Goal: Transaction & Acquisition: Purchase product/service

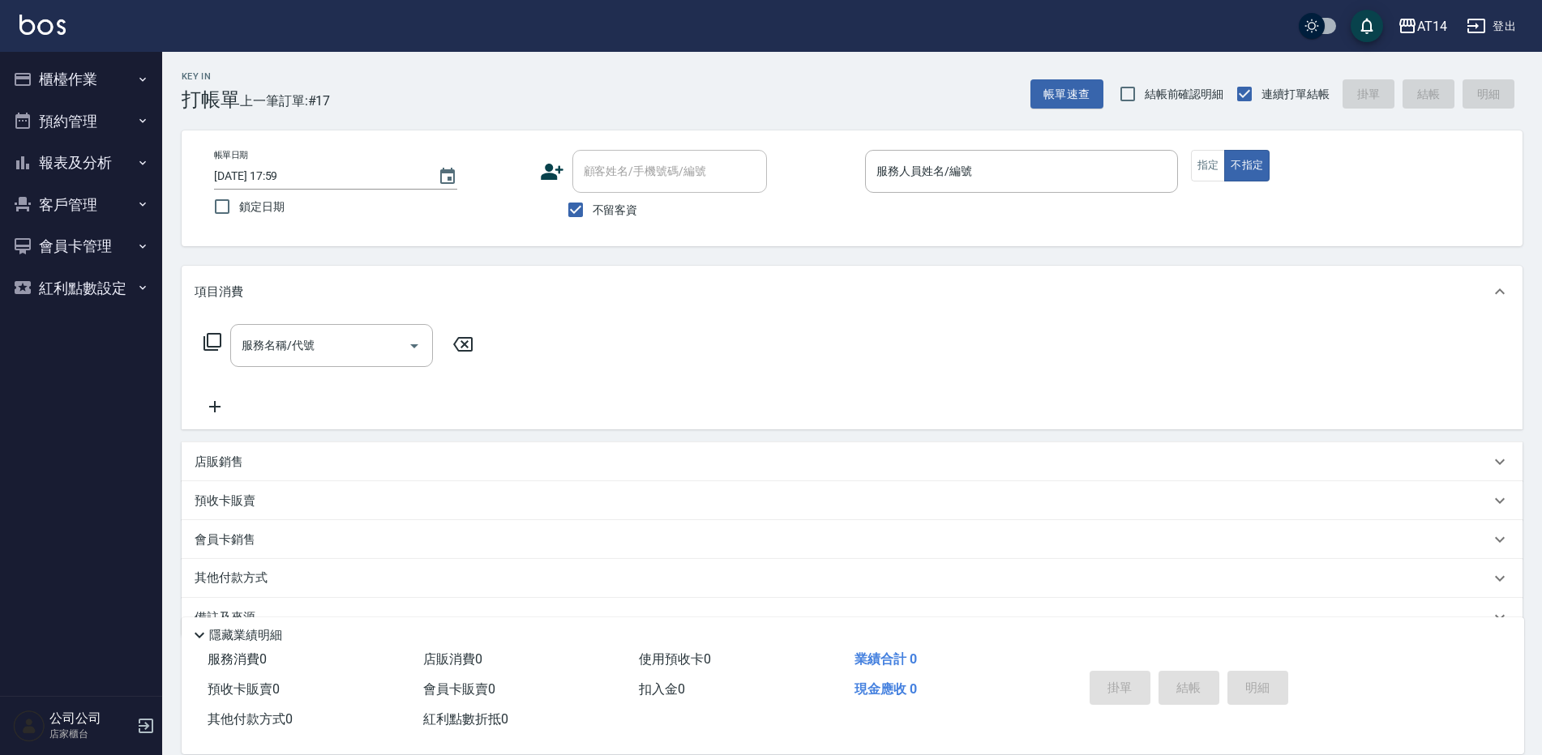
scroll to position [37, 0]
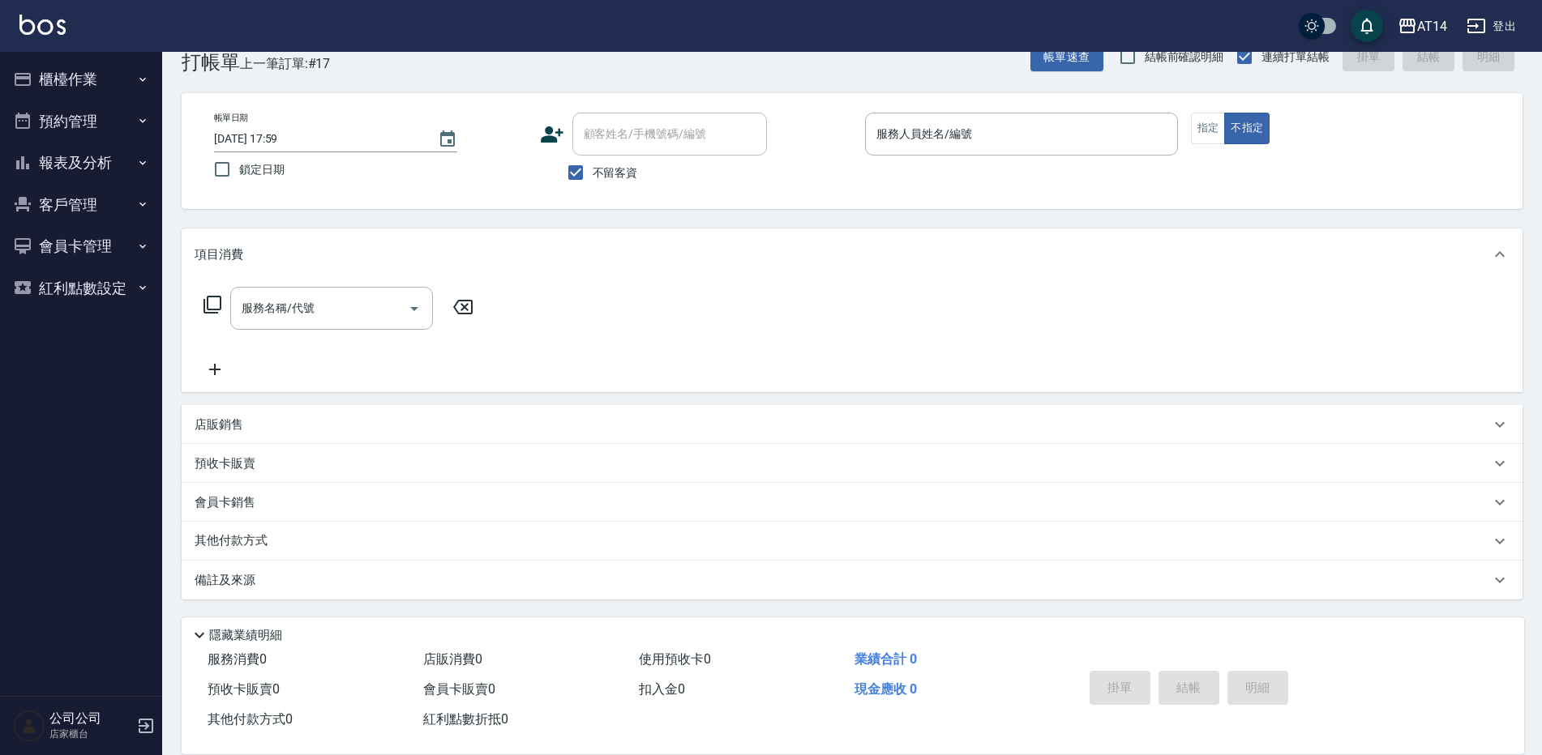
click at [105, 196] on button "客戶管理" at bounding box center [80, 205] width 149 height 42
click at [88, 174] on button "報表及分析" at bounding box center [80, 163] width 149 height 42
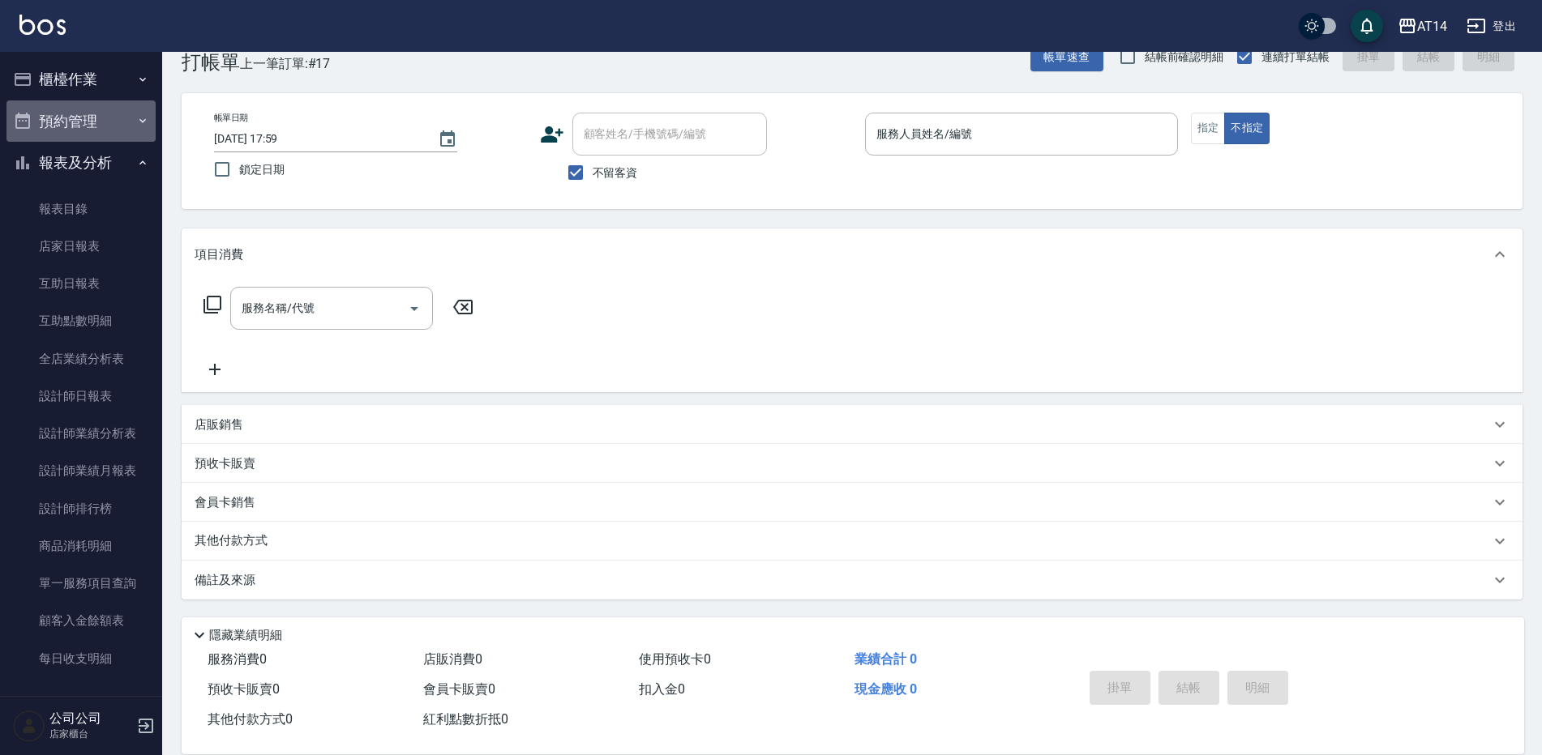
click at [119, 127] on button "預約管理" at bounding box center [80, 122] width 149 height 42
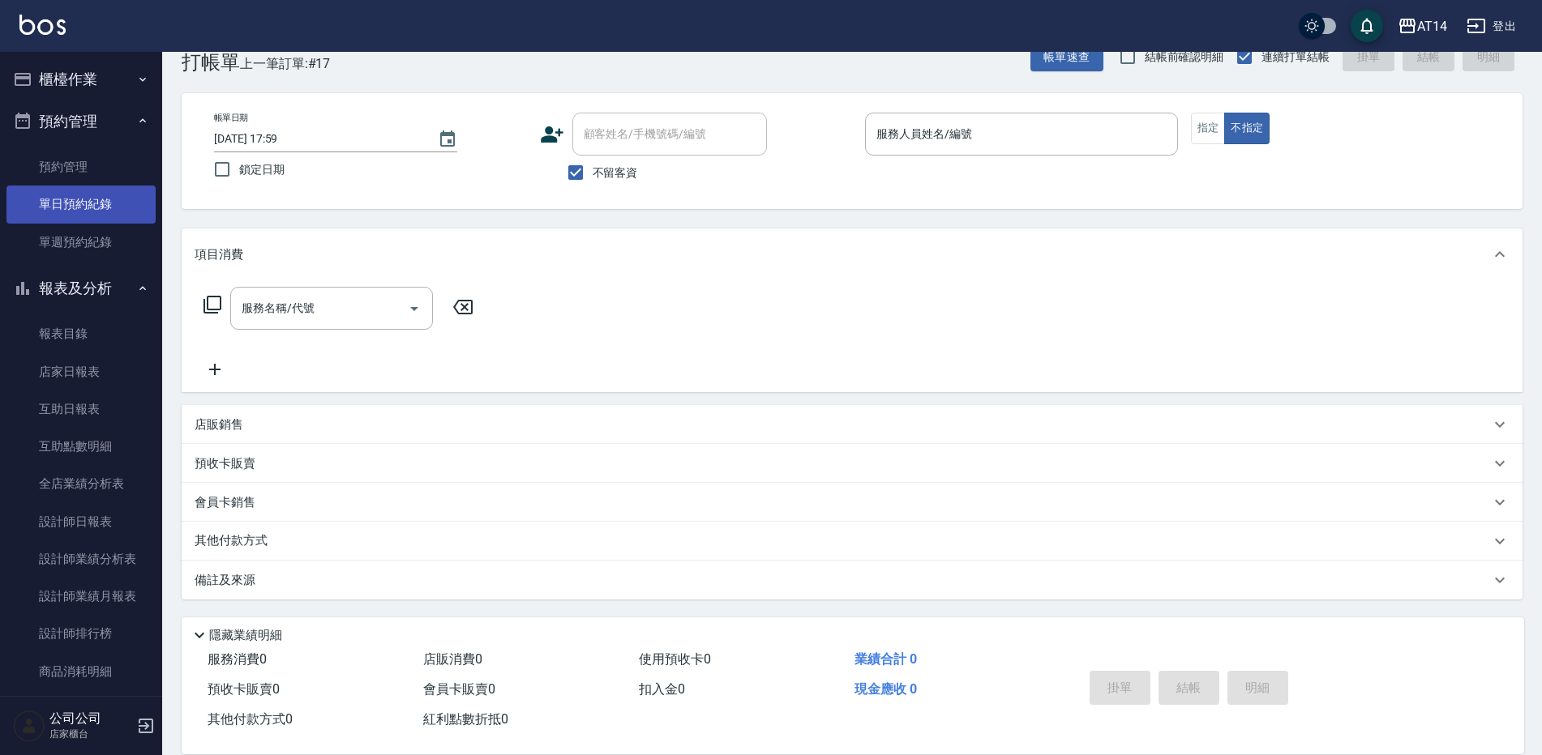
click at [105, 193] on link "單日預約紀錄" at bounding box center [80, 204] width 149 height 37
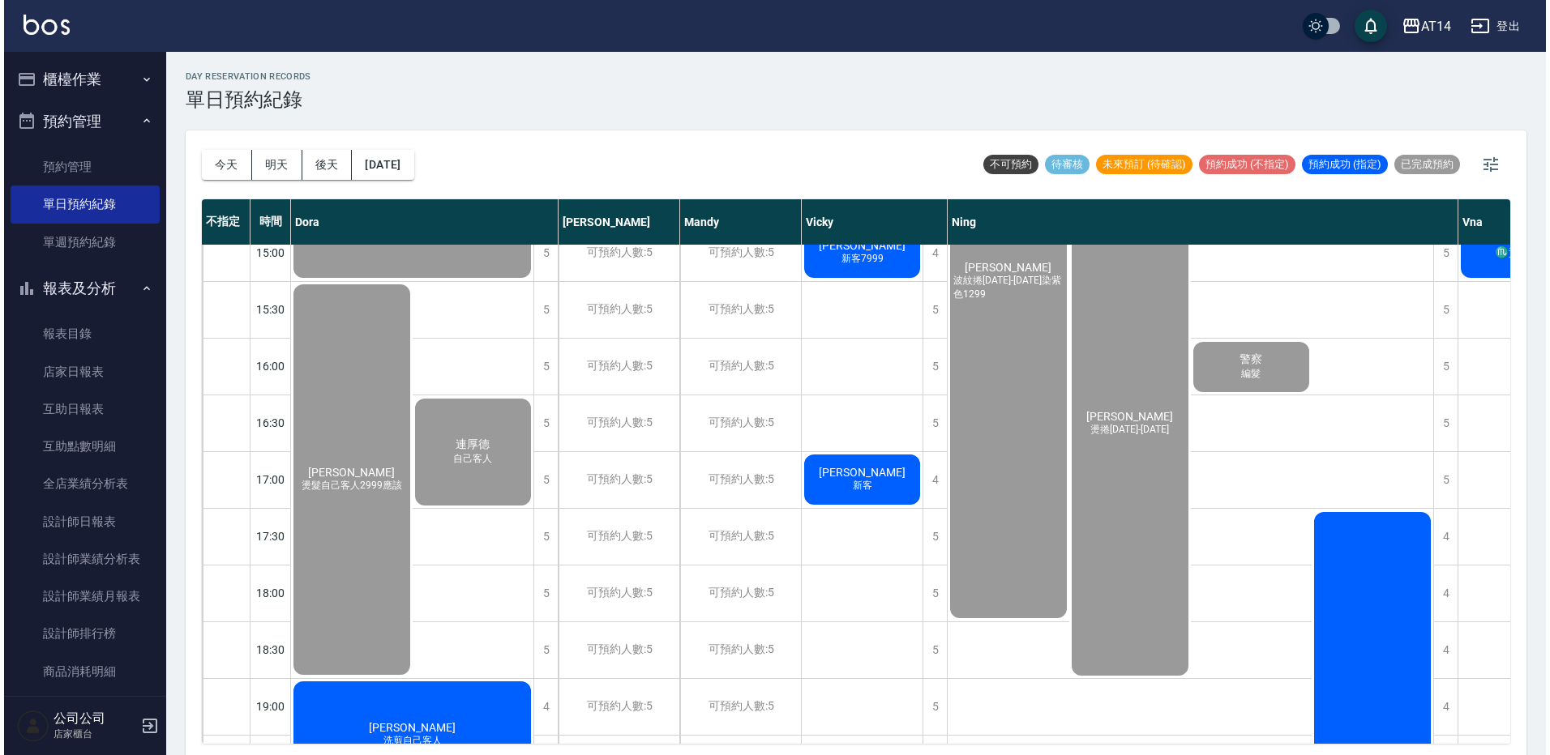
scroll to position [567, 0]
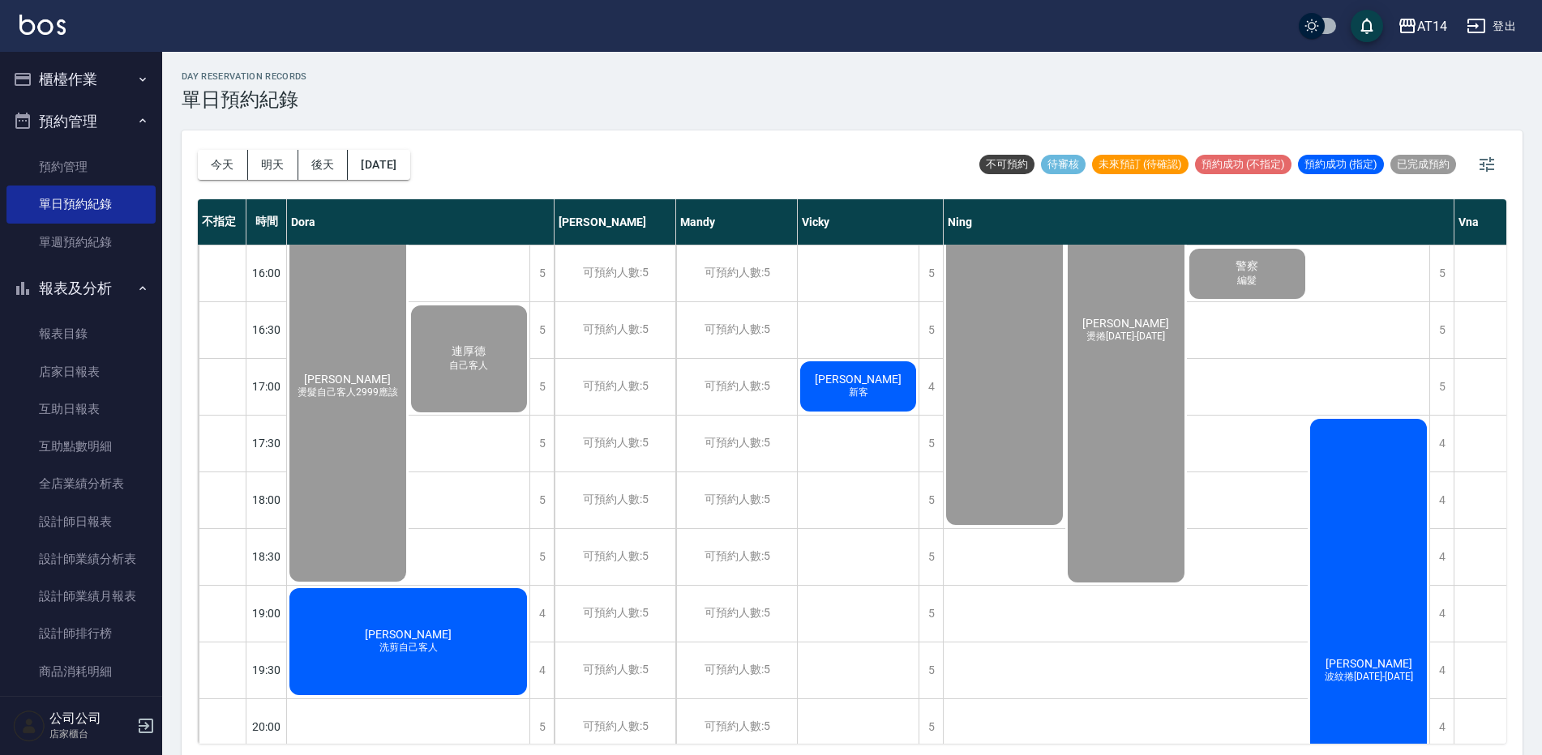
click at [1360, 555] on div "陳羚毓 波紋捲1299-1899" at bounding box center [1369, 671] width 122 height 509
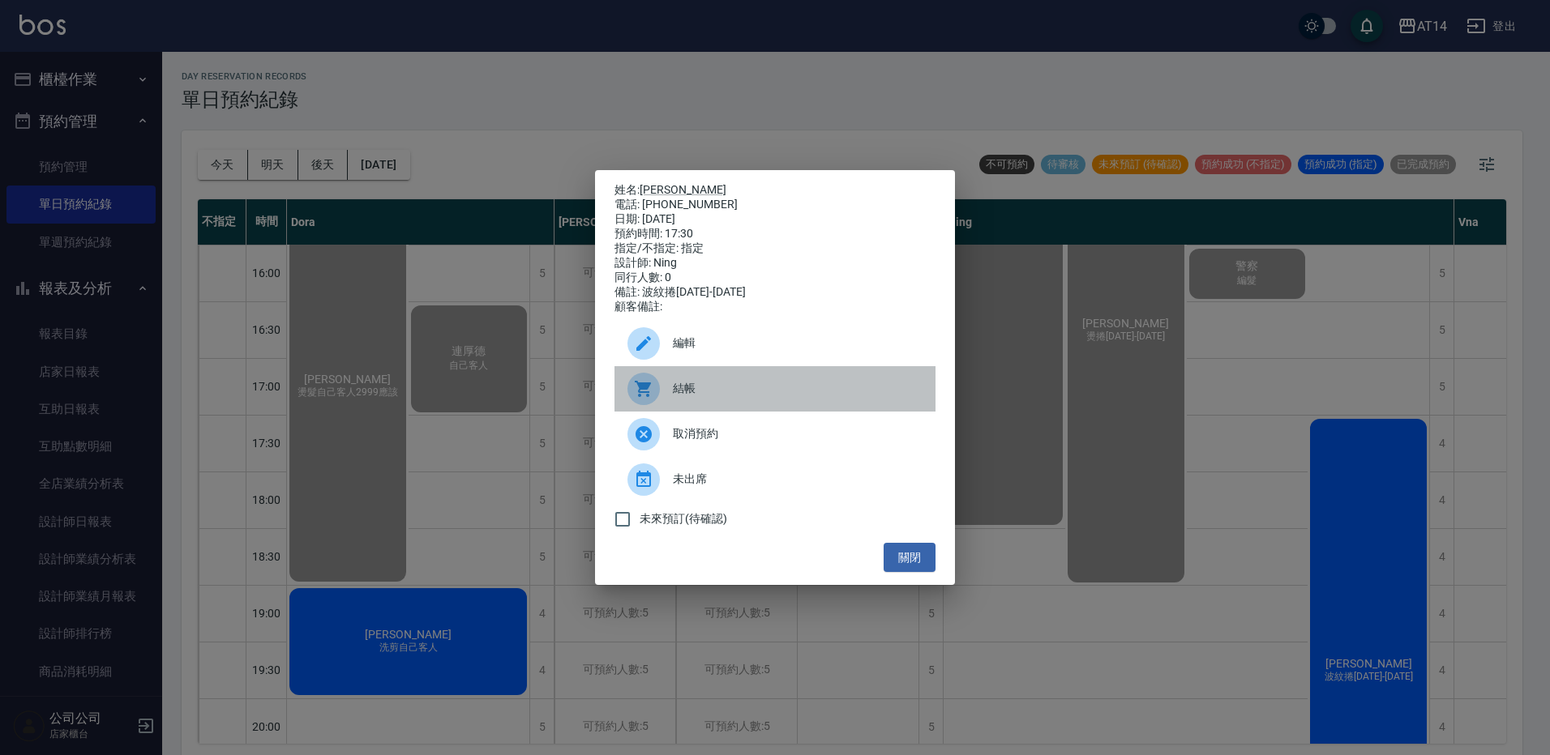
click at [861, 397] on span "結帳" at bounding box center [798, 388] width 250 height 17
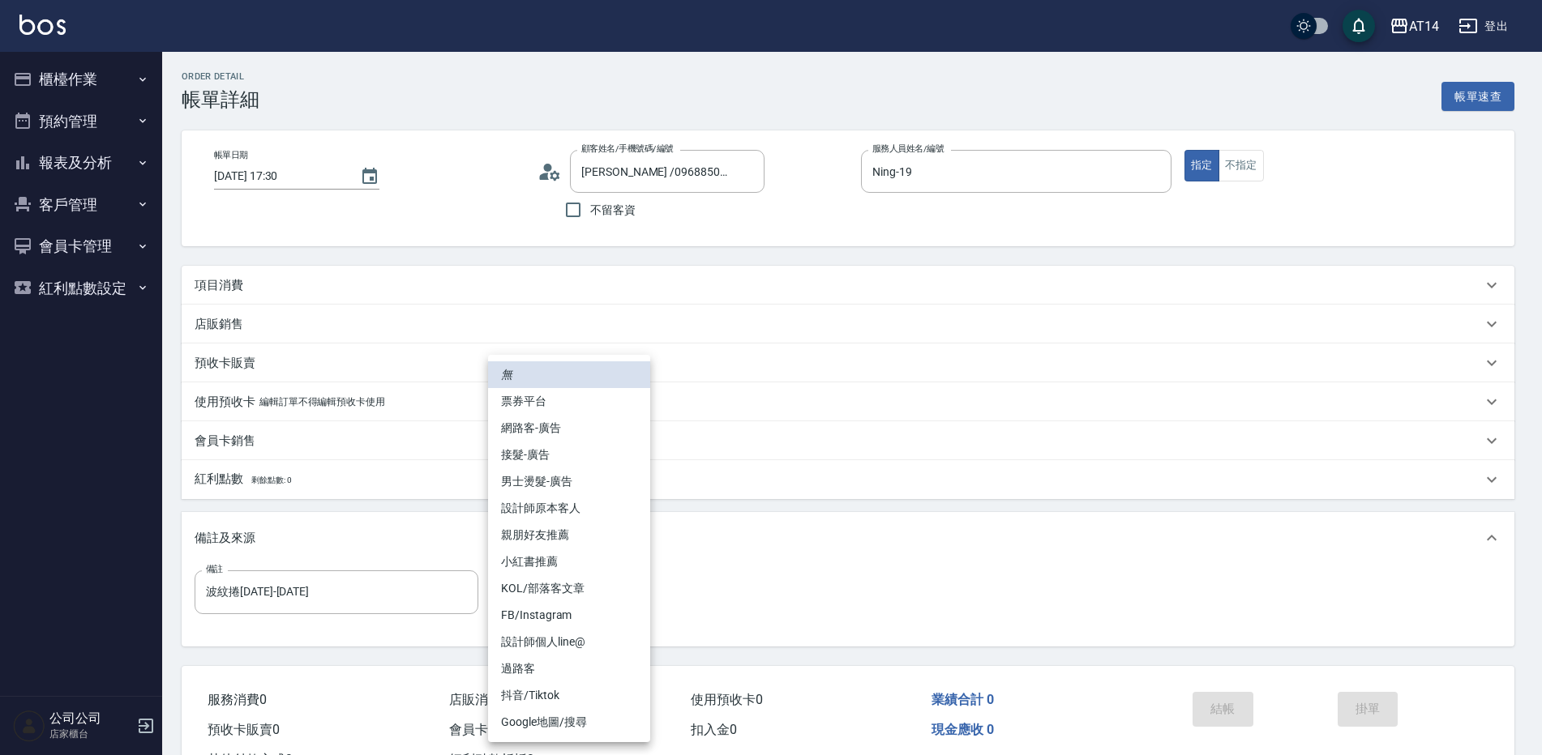
click at [571, 595] on body "AT14 登出 櫃檯作業 打帳單 帳單列表 掛單列表 現金收支登錄 材料自購登錄 每日結帳 排班表 掃碼打卡 預約管理 預約管理 單日預約紀錄 單週預約紀錄 …" at bounding box center [771, 407] width 1542 height 815
click at [599, 430] on li "網路客-廣告" at bounding box center [569, 428] width 162 height 27
type input "網路客-廣告"
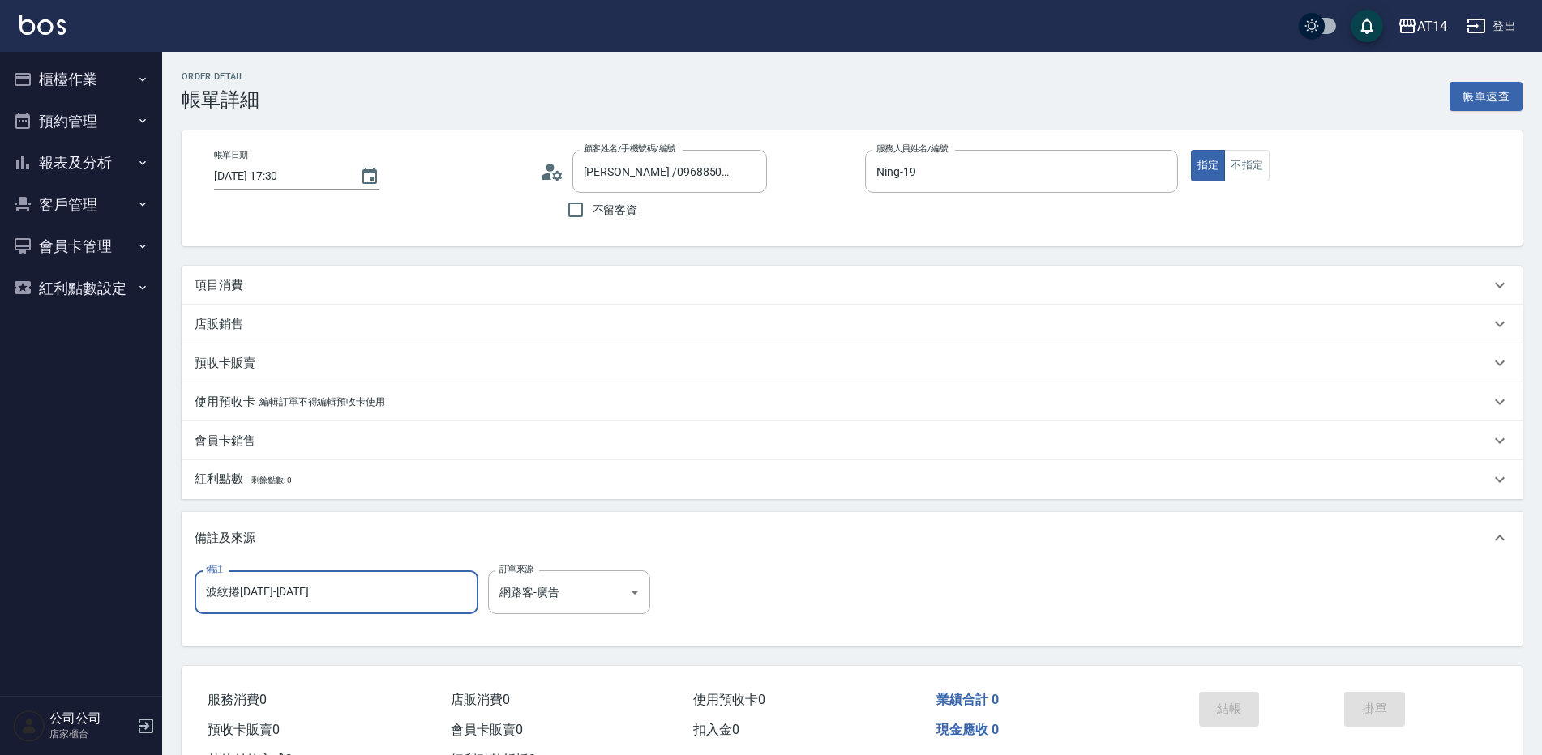
drag, startPoint x: 391, startPoint y: 578, endPoint x: 41, endPoint y: 573, distance: 349.4
click at [42, 573] on div "AT14 登出 櫃檯作業 打帳單 帳單列表 掛單列表 現金收支登錄 材料自購登錄 每日結帳 排班表 掃碼打卡 預約管理 預約管理 單日預約紀錄 單週預約紀錄 …" at bounding box center [771, 407] width 1542 height 815
type input "五碼66316"
click at [297, 276] on div "項目消費" at bounding box center [852, 285] width 1341 height 39
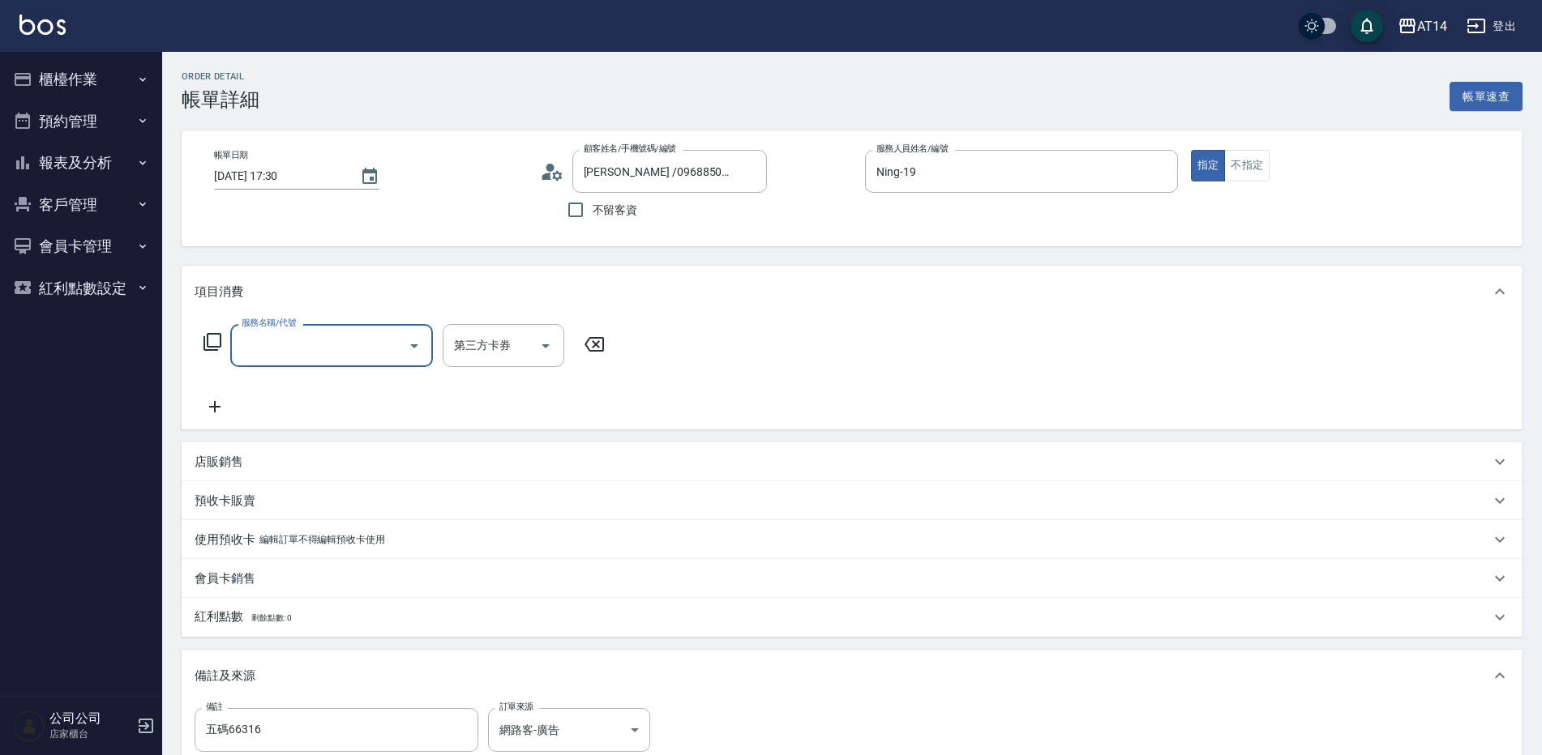
click at [272, 357] on input "服務名稱/代號" at bounding box center [320, 346] width 164 height 28
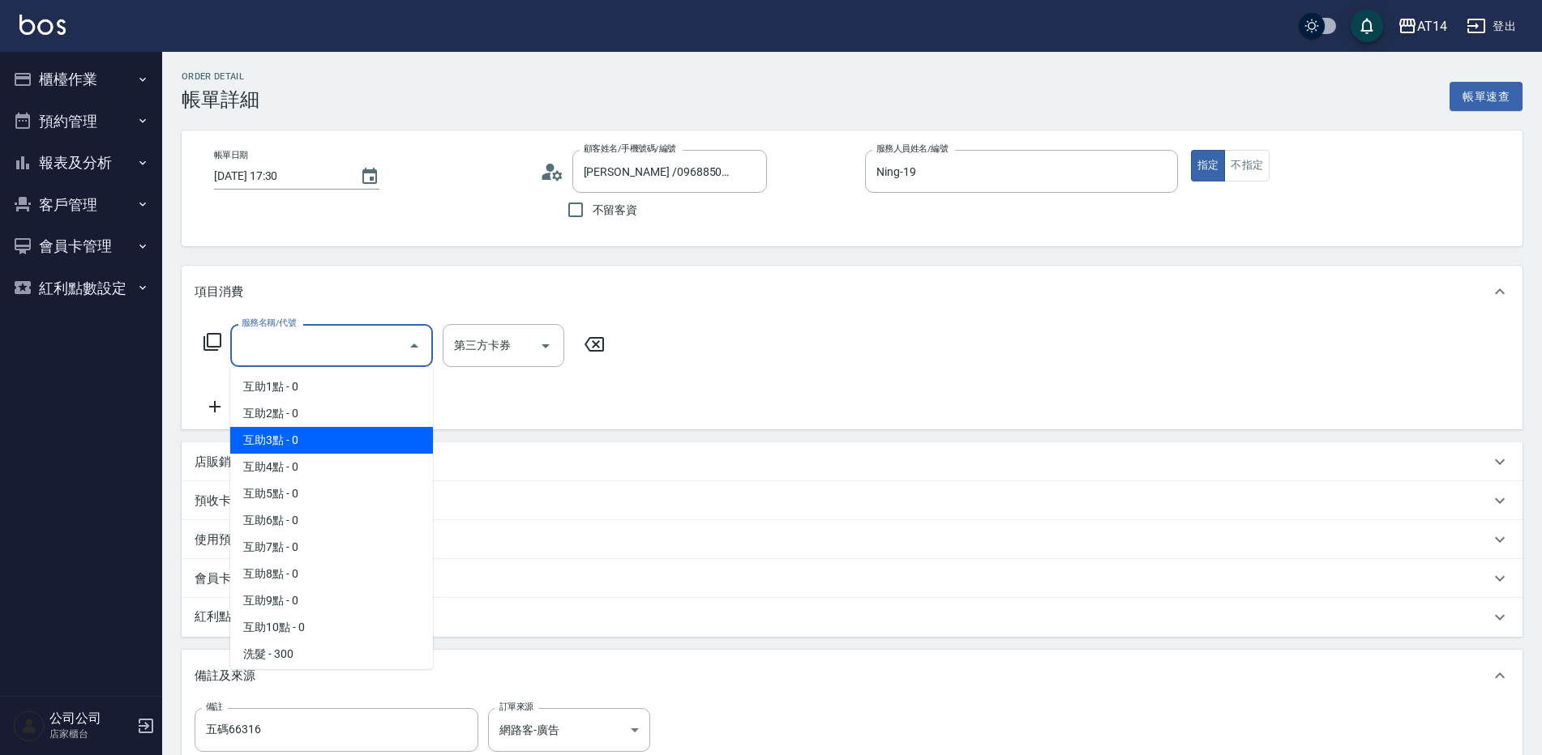
click at [309, 433] on span "互助3點 - 0" at bounding box center [331, 440] width 203 height 27
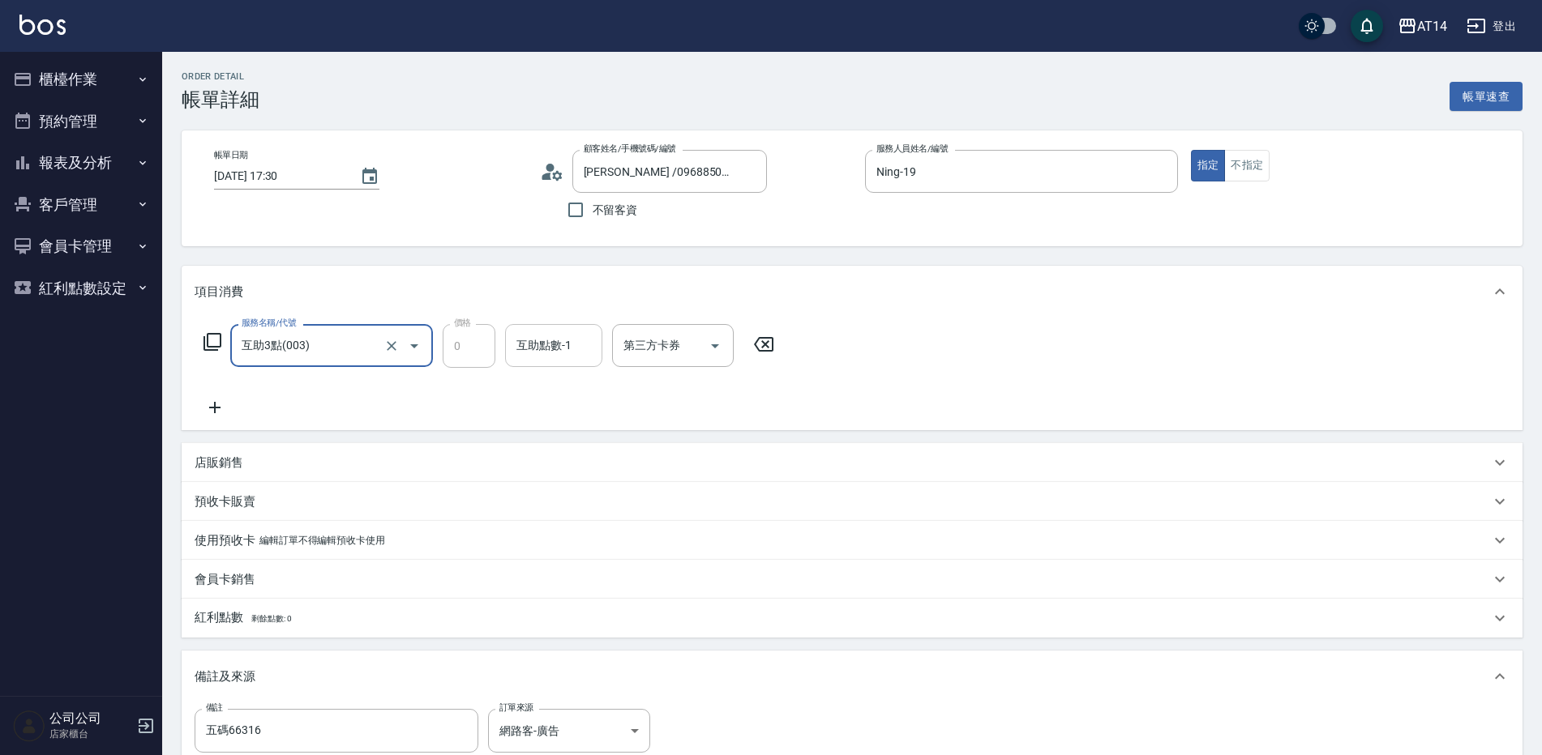
click at [533, 337] on div "互助點數-1 互助點數-1" at bounding box center [553, 345] width 97 height 43
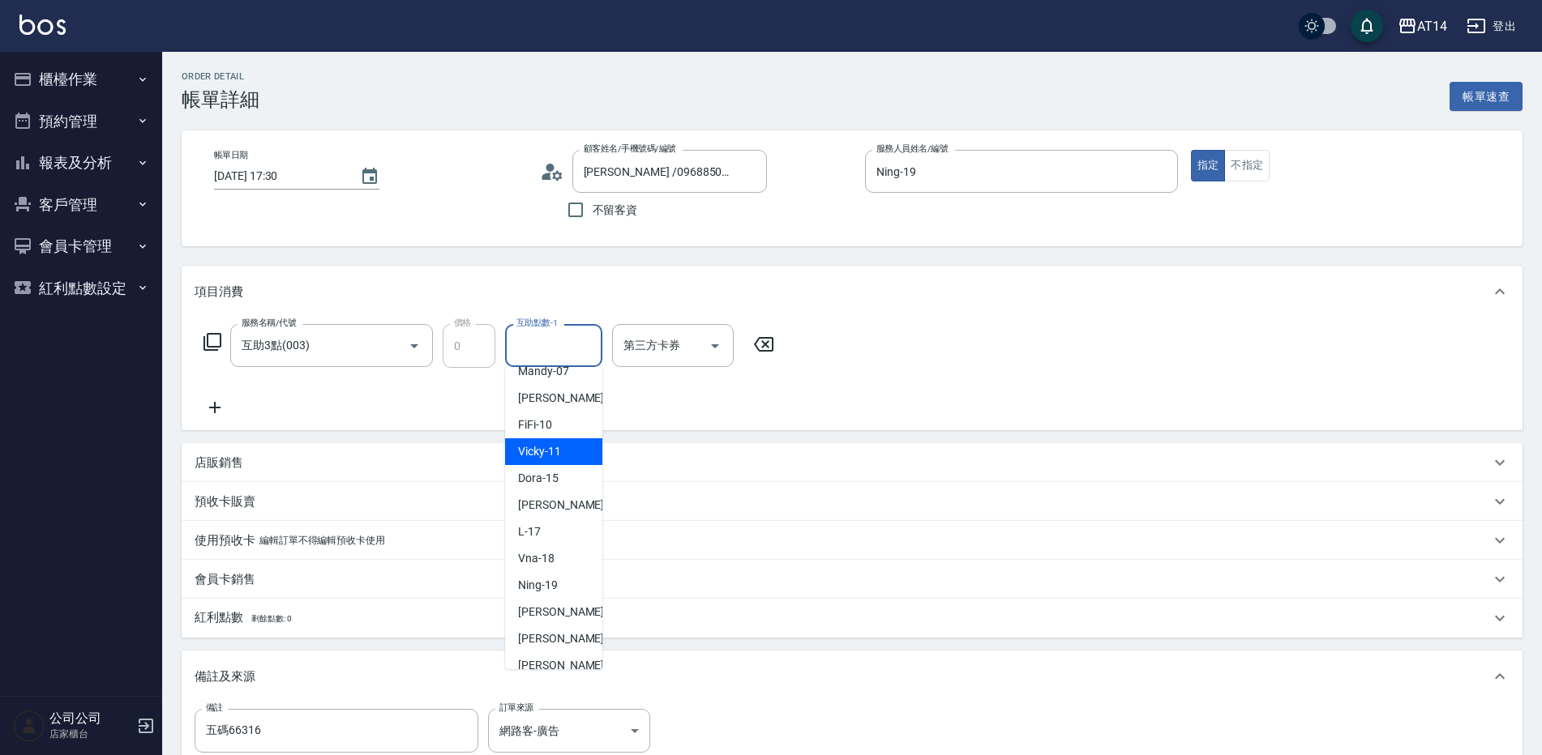
scroll to position [299, 0]
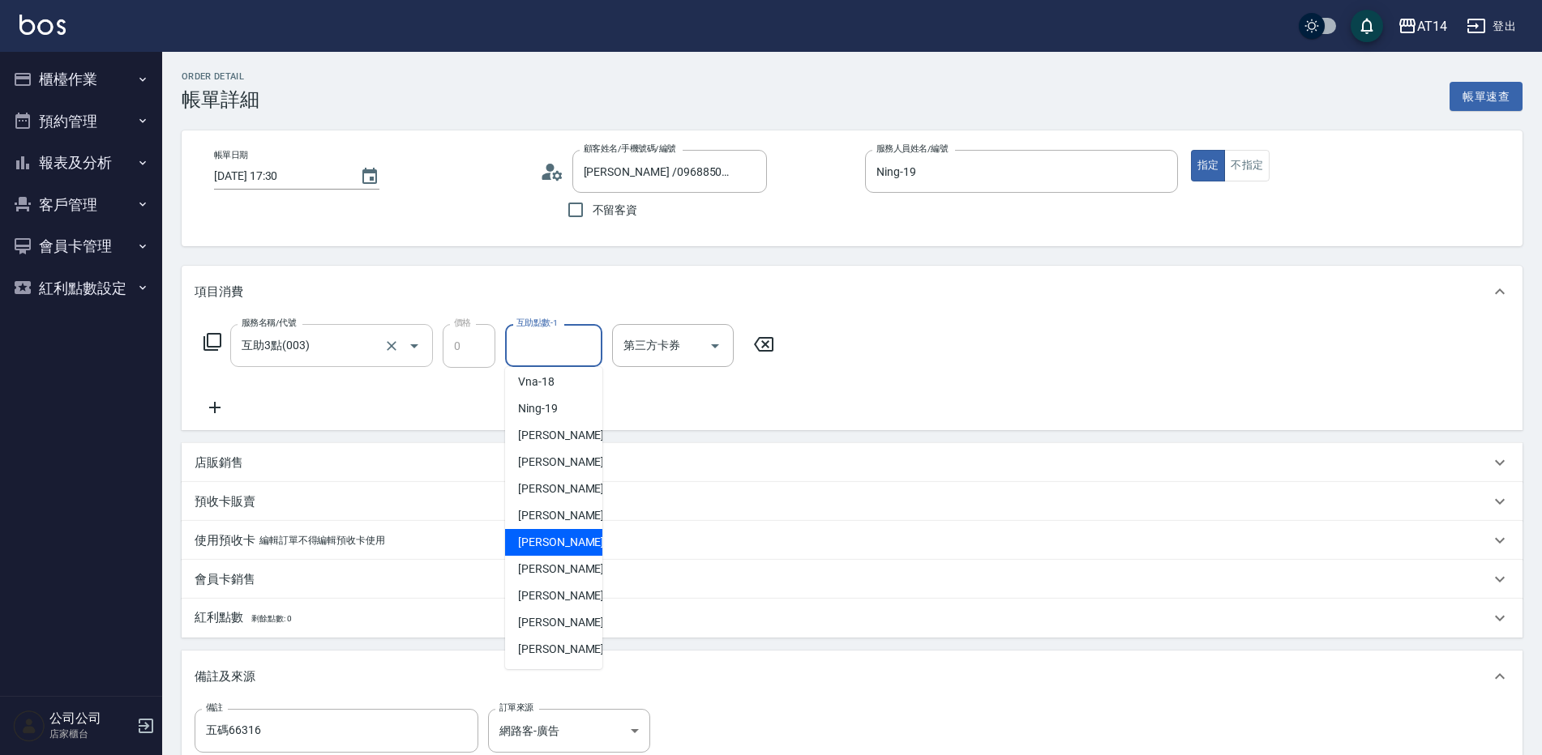
click at [308, 353] on input "互助3點(003)" at bounding box center [309, 346] width 143 height 28
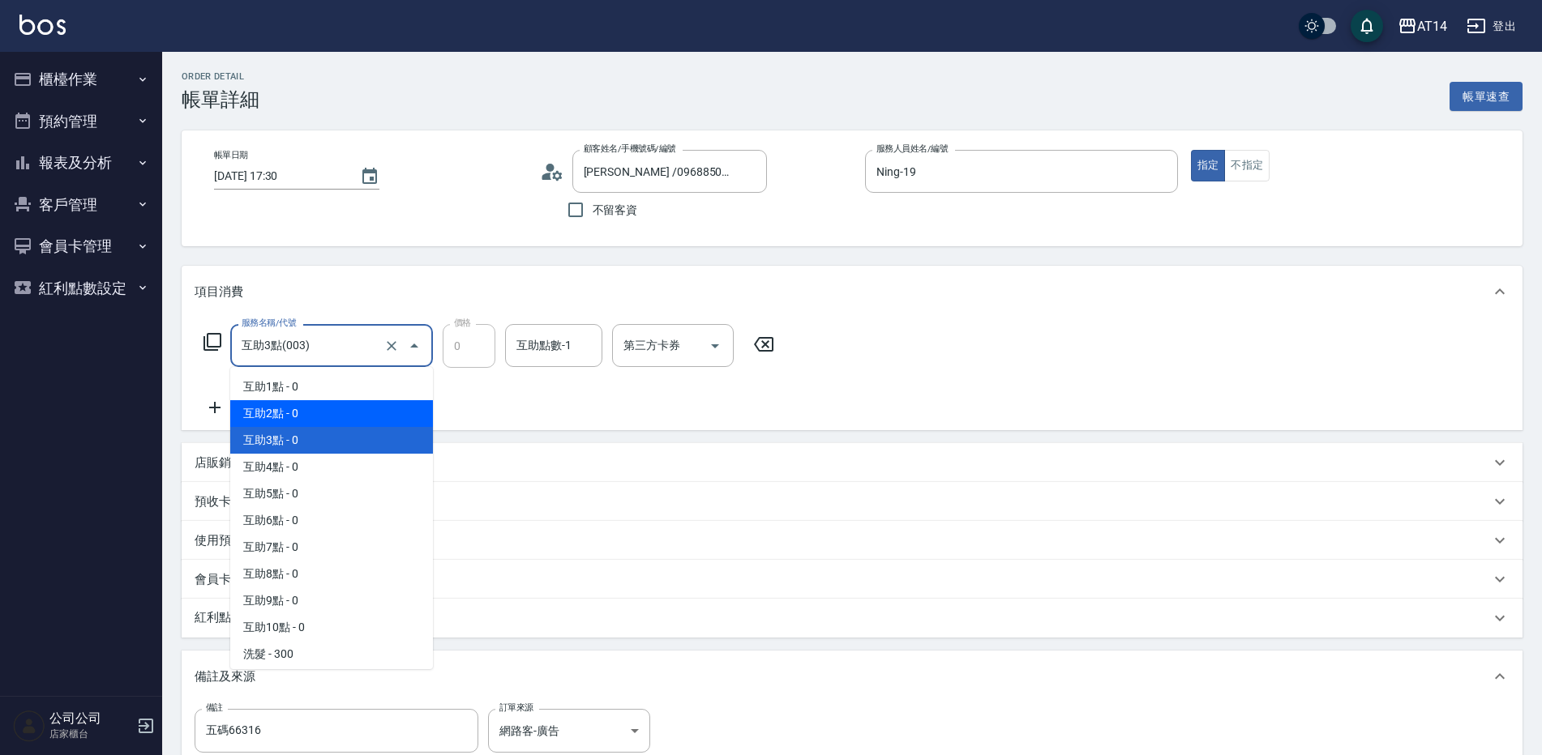
click at [296, 408] on span "互助2點 - 0" at bounding box center [331, 413] width 203 height 27
type input "互助2點(002)"
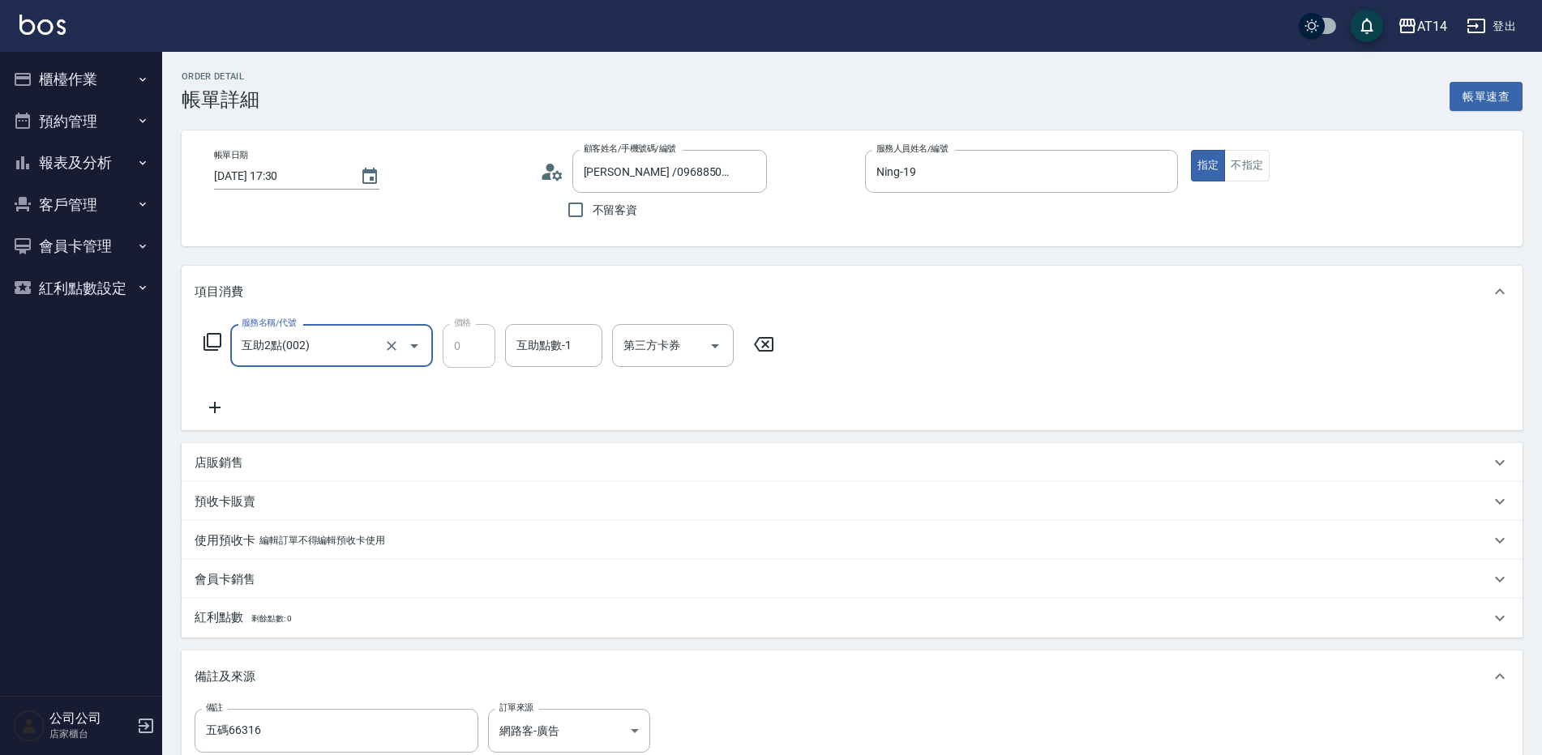
click at [338, 349] on input "互助2點(002)" at bounding box center [309, 346] width 143 height 28
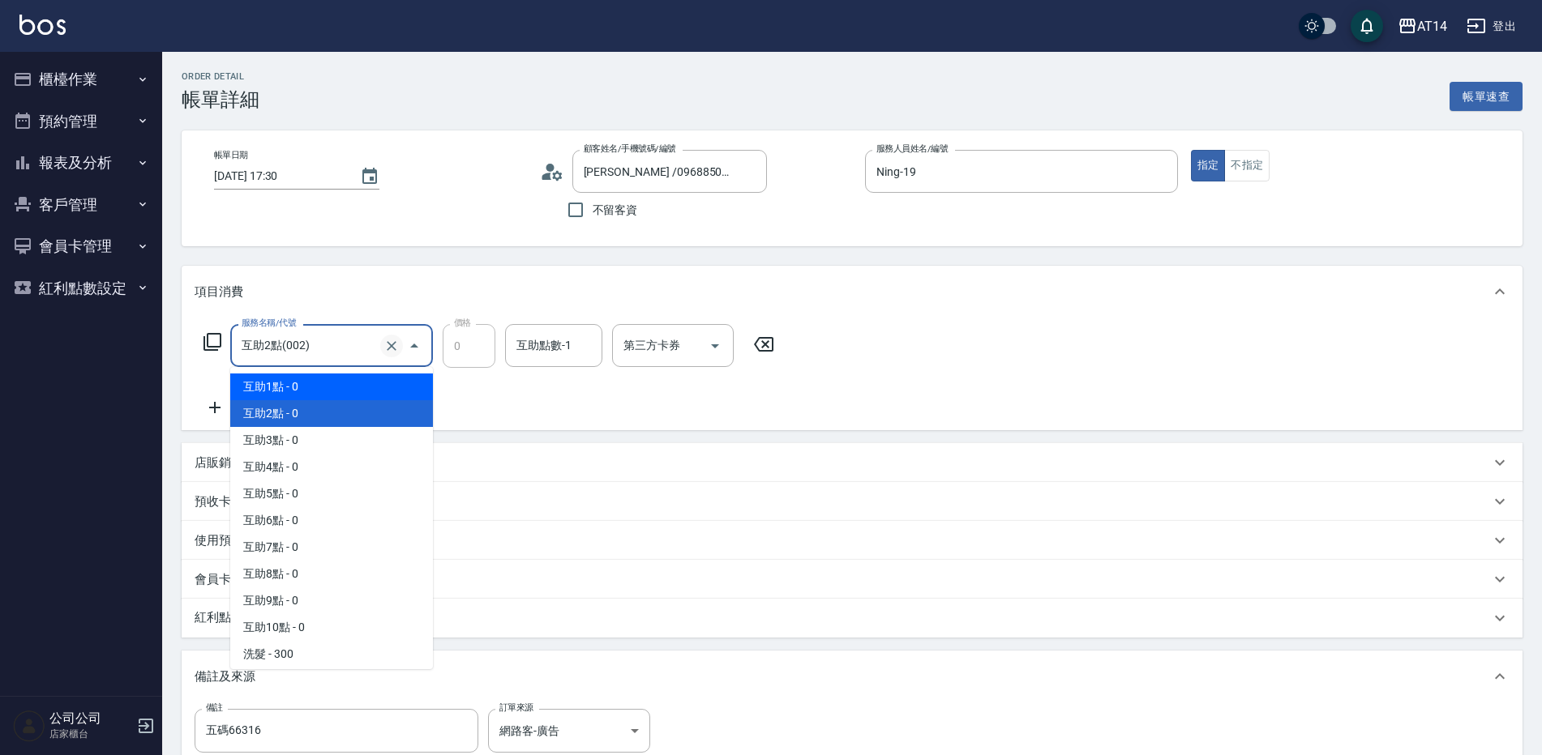
click at [394, 344] on icon "Clear" at bounding box center [392, 346] width 10 height 10
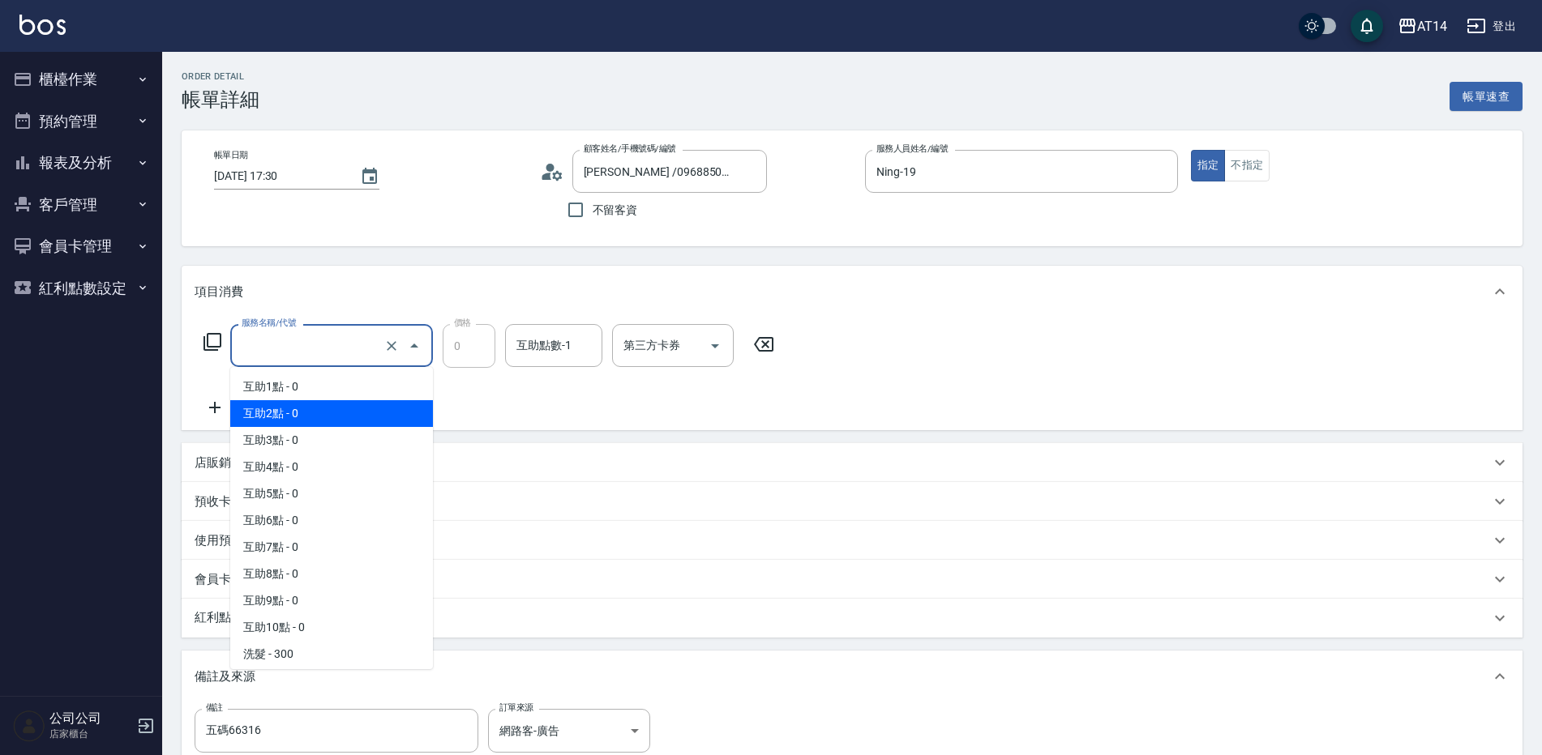
click at [322, 340] on input "服務名稱/代號" at bounding box center [309, 346] width 143 height 28
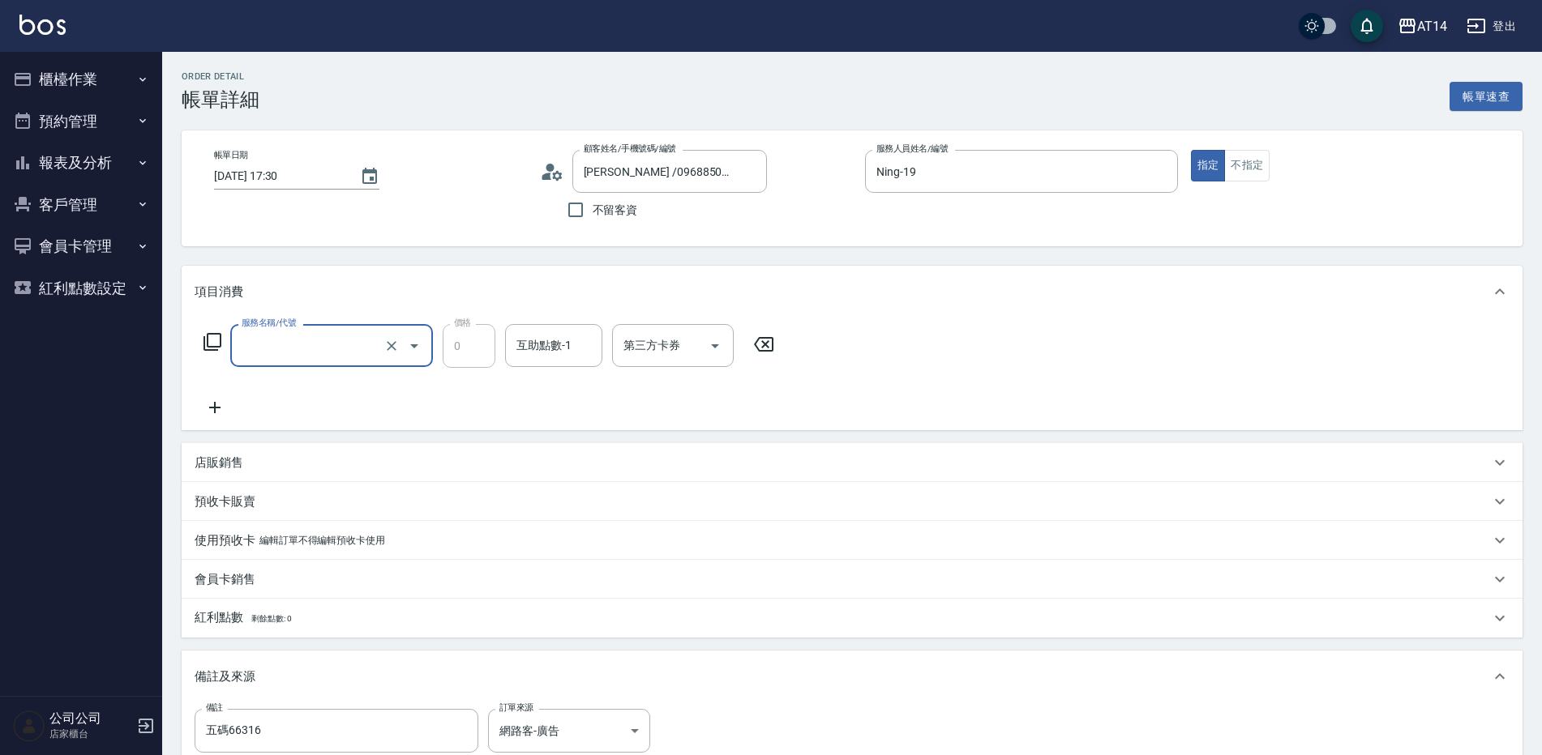
click at [299, 356] on input "服務名稱/代號" at bounding box center [309, 346] width 143 height 28
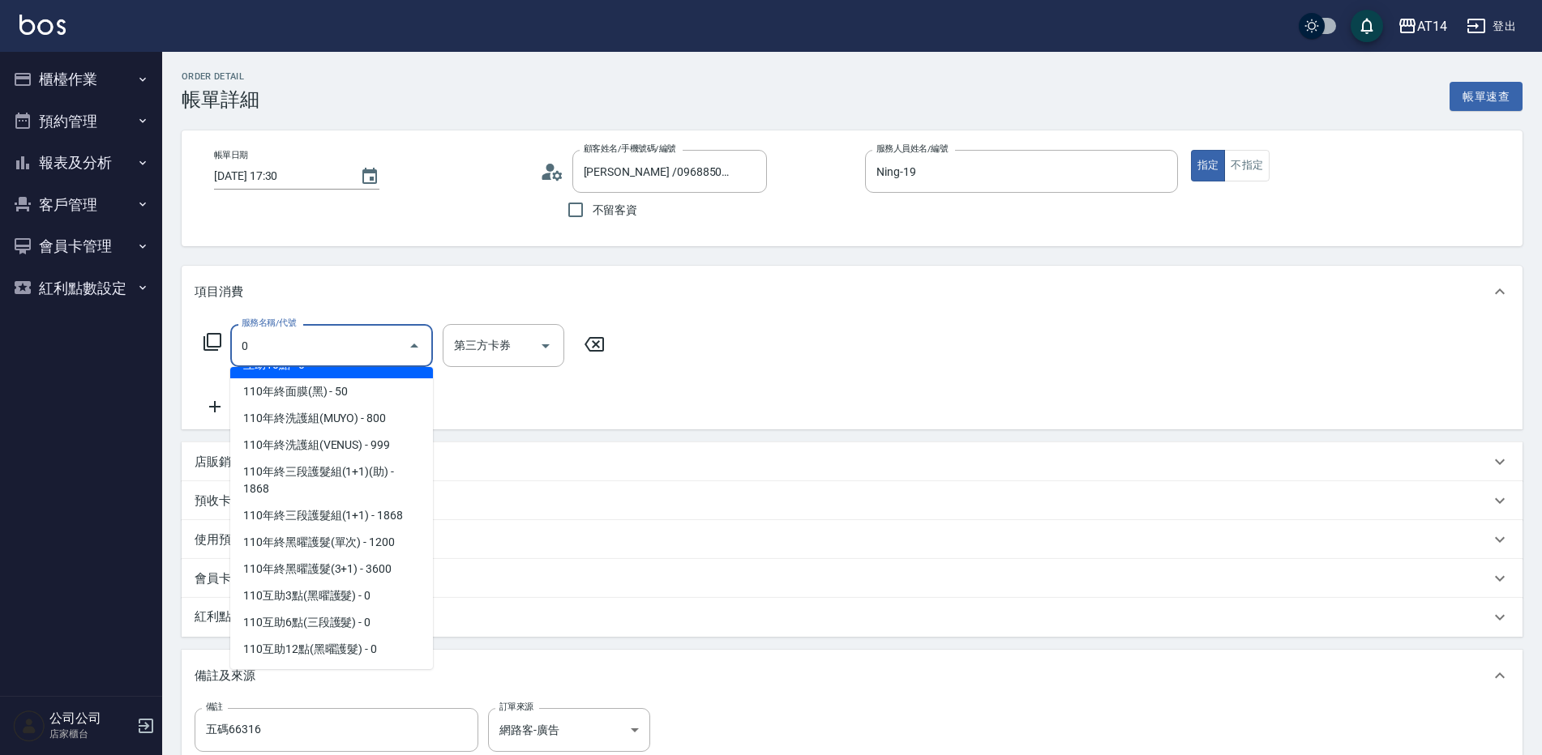
scroll to position [0, 0]
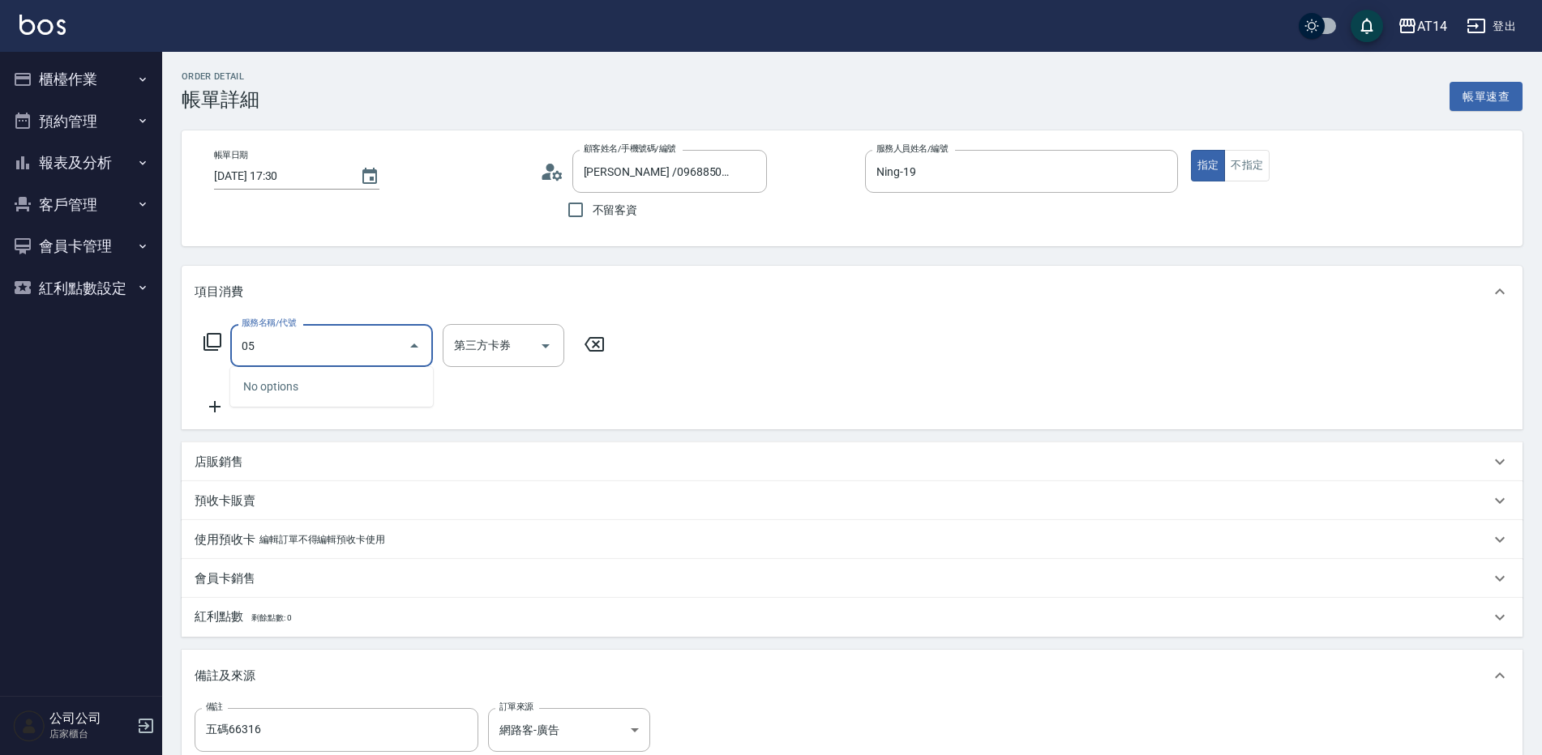
type input "051"
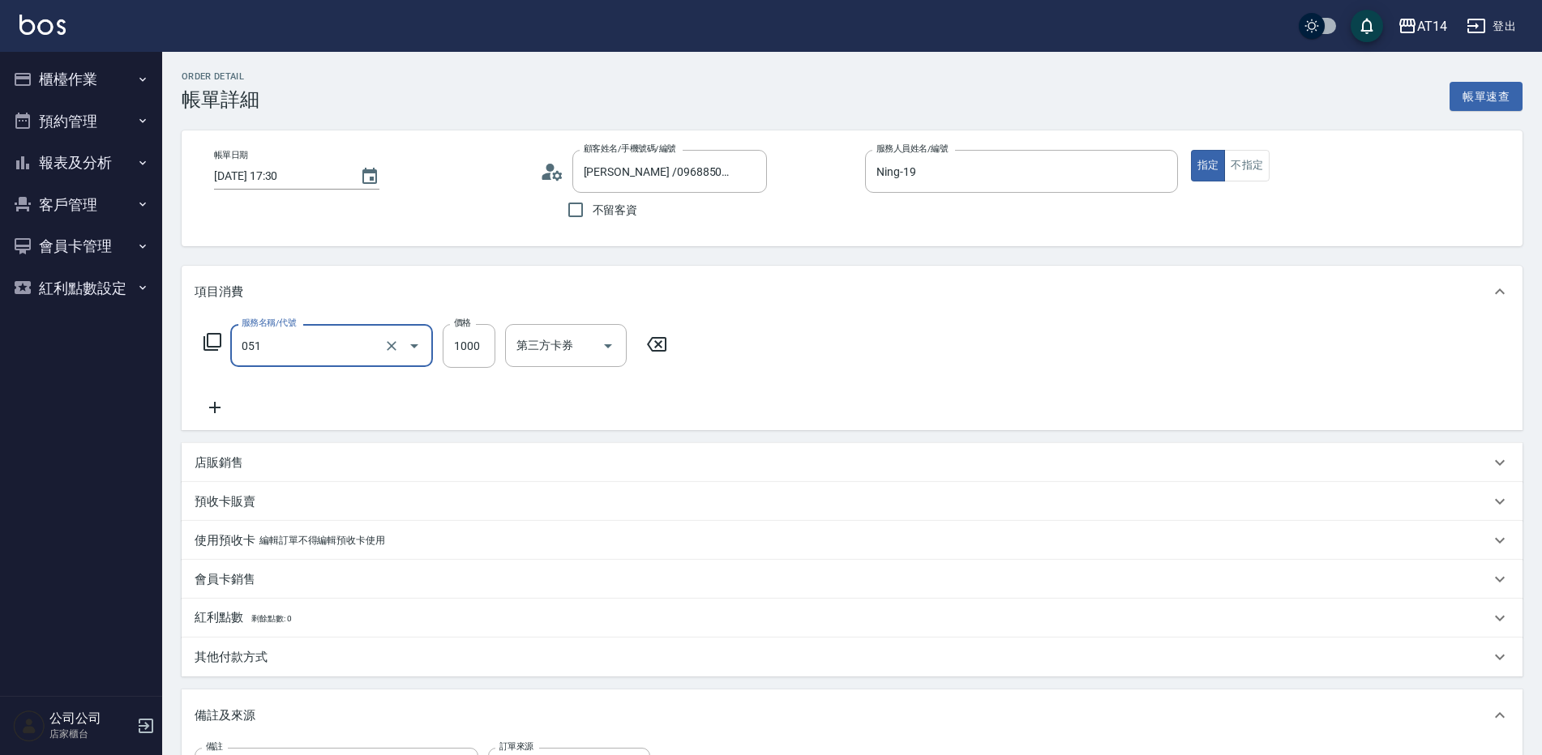
type input "2"
type input "護髮(051)"
click at [482, 357] on input "1000" at bounding box center [469, 346] width 53 height 44
type input "2"
type input "0"
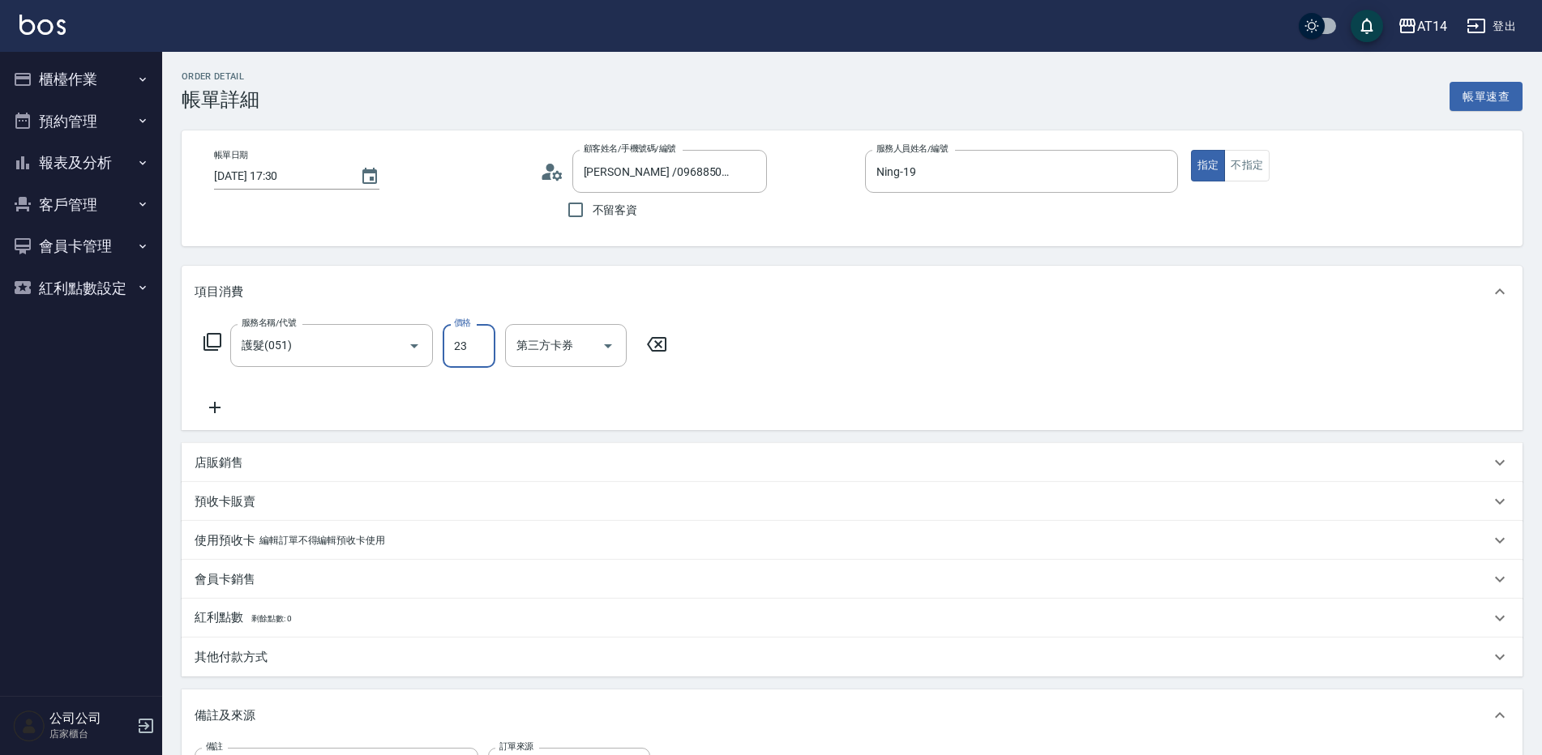
type input "230"
type input "5"
type input "230"
type input "0"
type input "260"
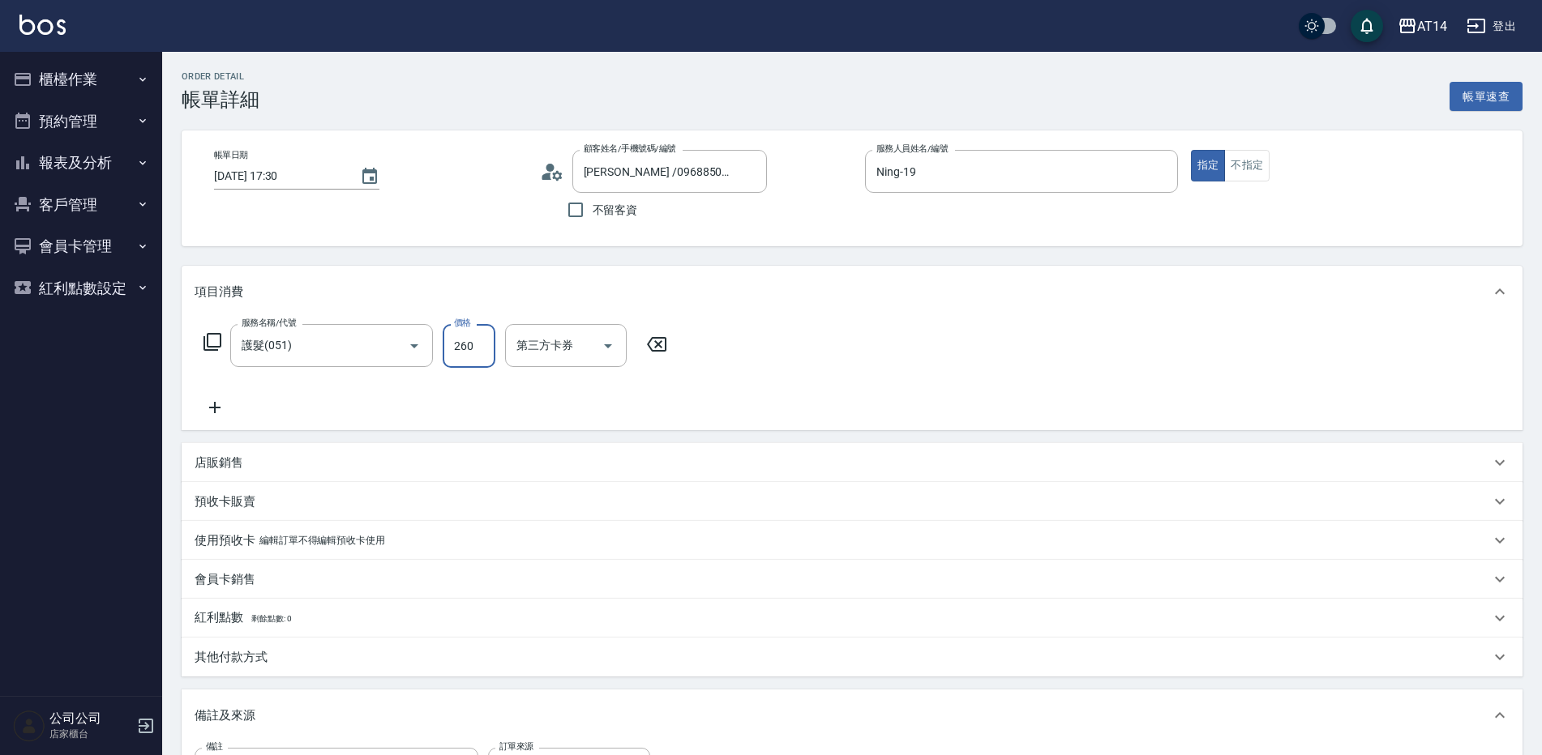
type input "1"
type input "2600"
type input "5"
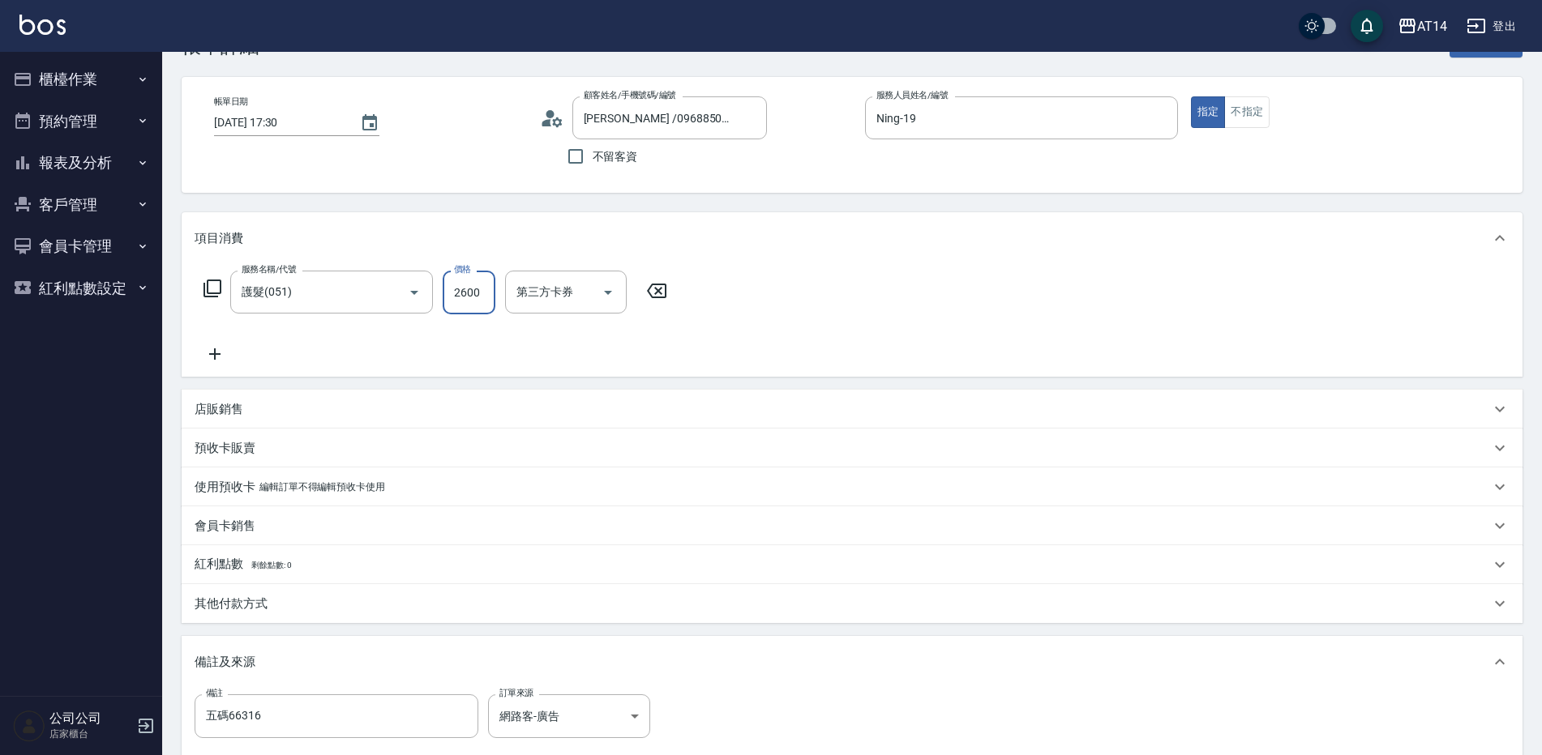
scroll to position [162, 0]
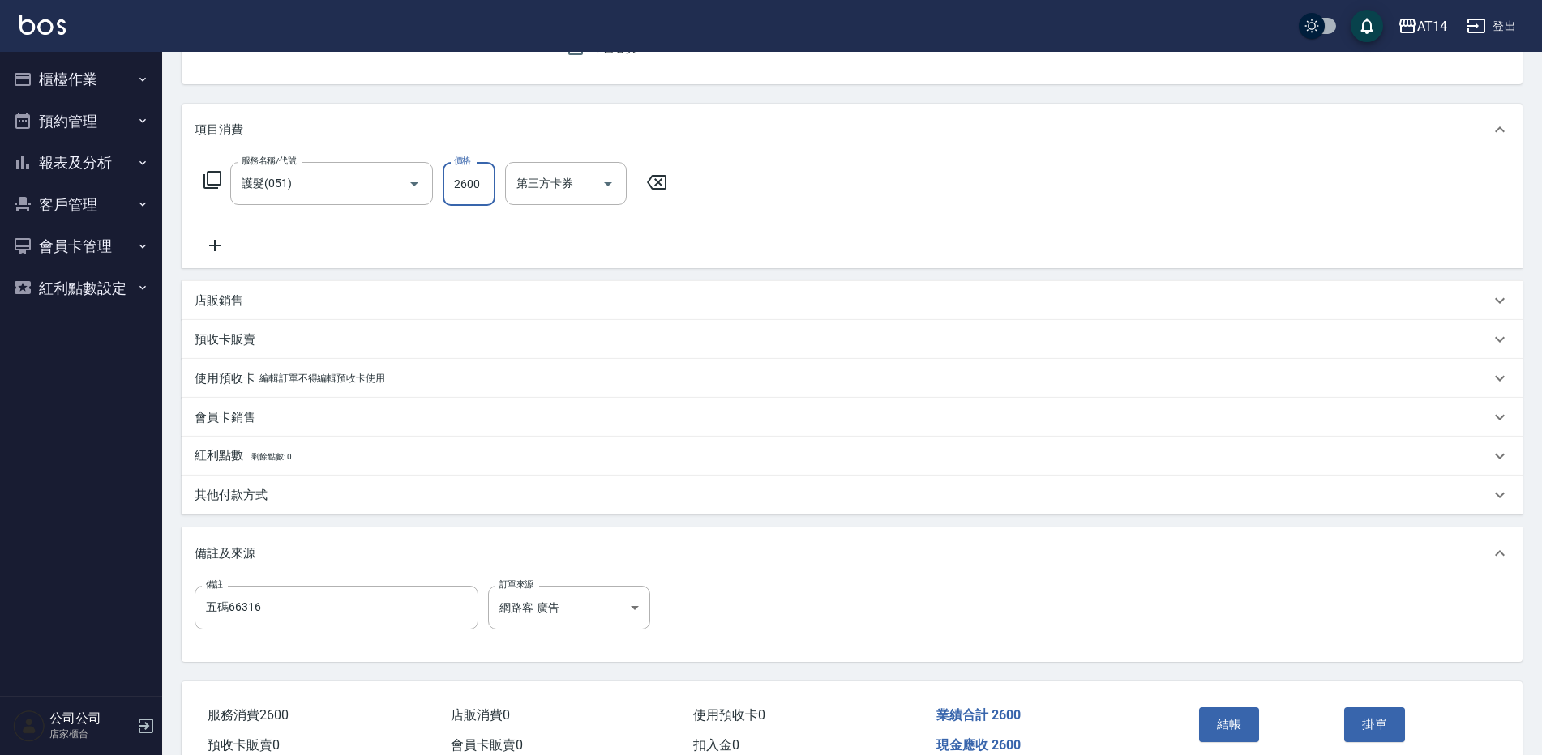
type input "2600"
click at [308, 482] on div "其他付款方式" at bounding box center [852, 495] width 1341 height 39
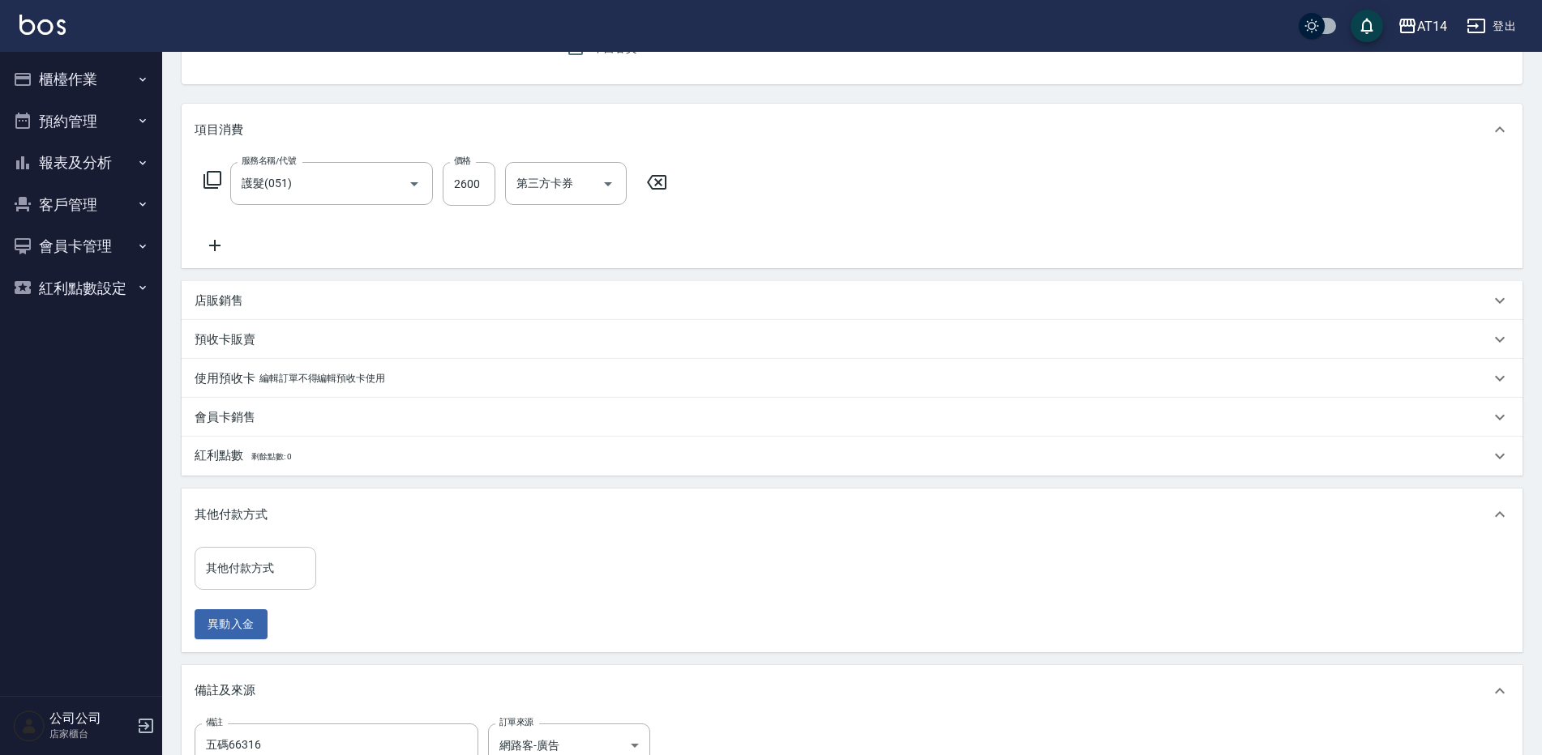
click at [262, 557] on div "其他付款方式 其他付款方式" at bounding box center [256, 568] width 122 height 43
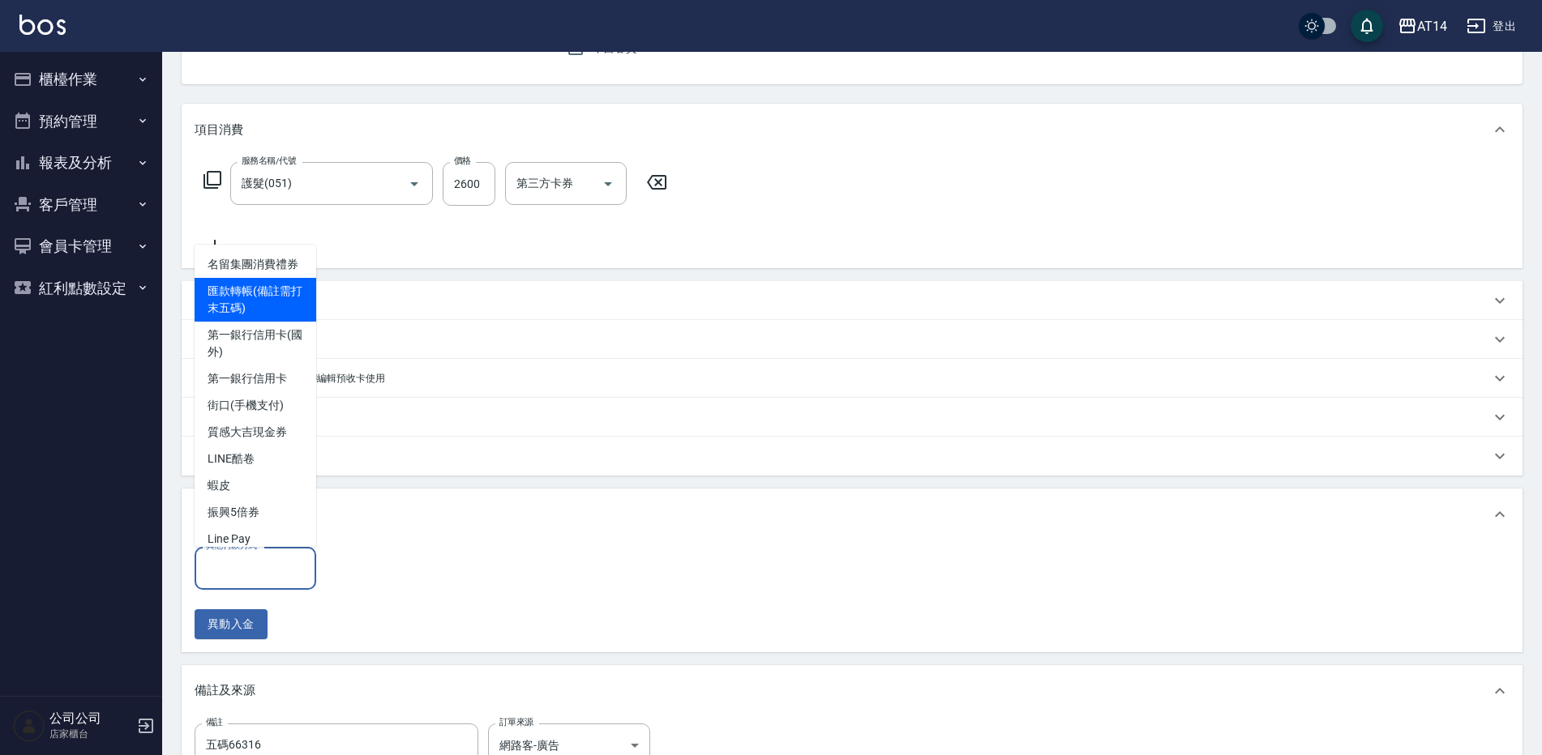
click at [202, 315] on span "匯款轉帳(備註需打末五碼)" at bounding box center [256, 300] width 122 height 44
type input "匯款轉帳(備註需打末五碼)"
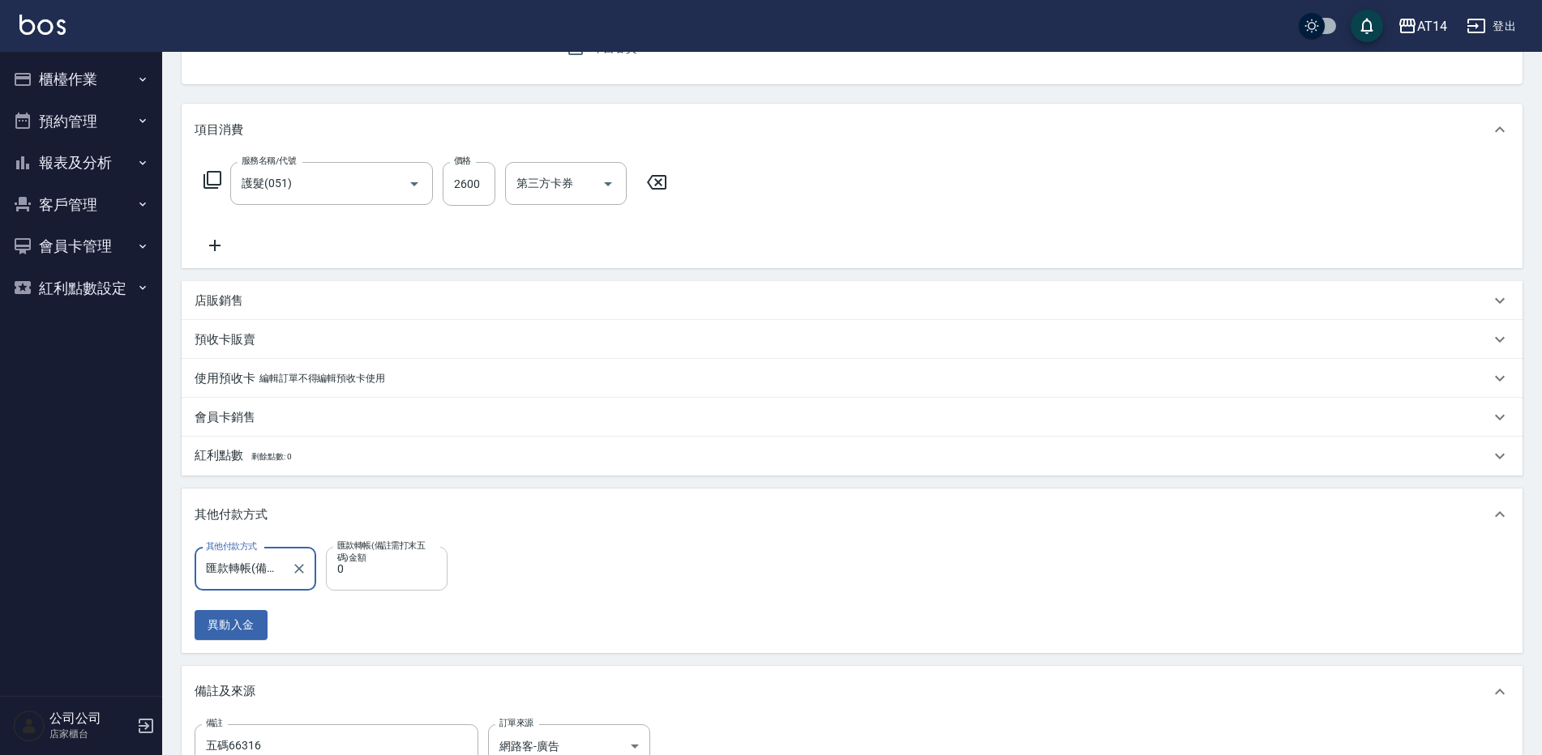
click at [409, 575] on input "0" at bounding box center [387, 569] width 122 height 44
type input "2600"
type input "0"
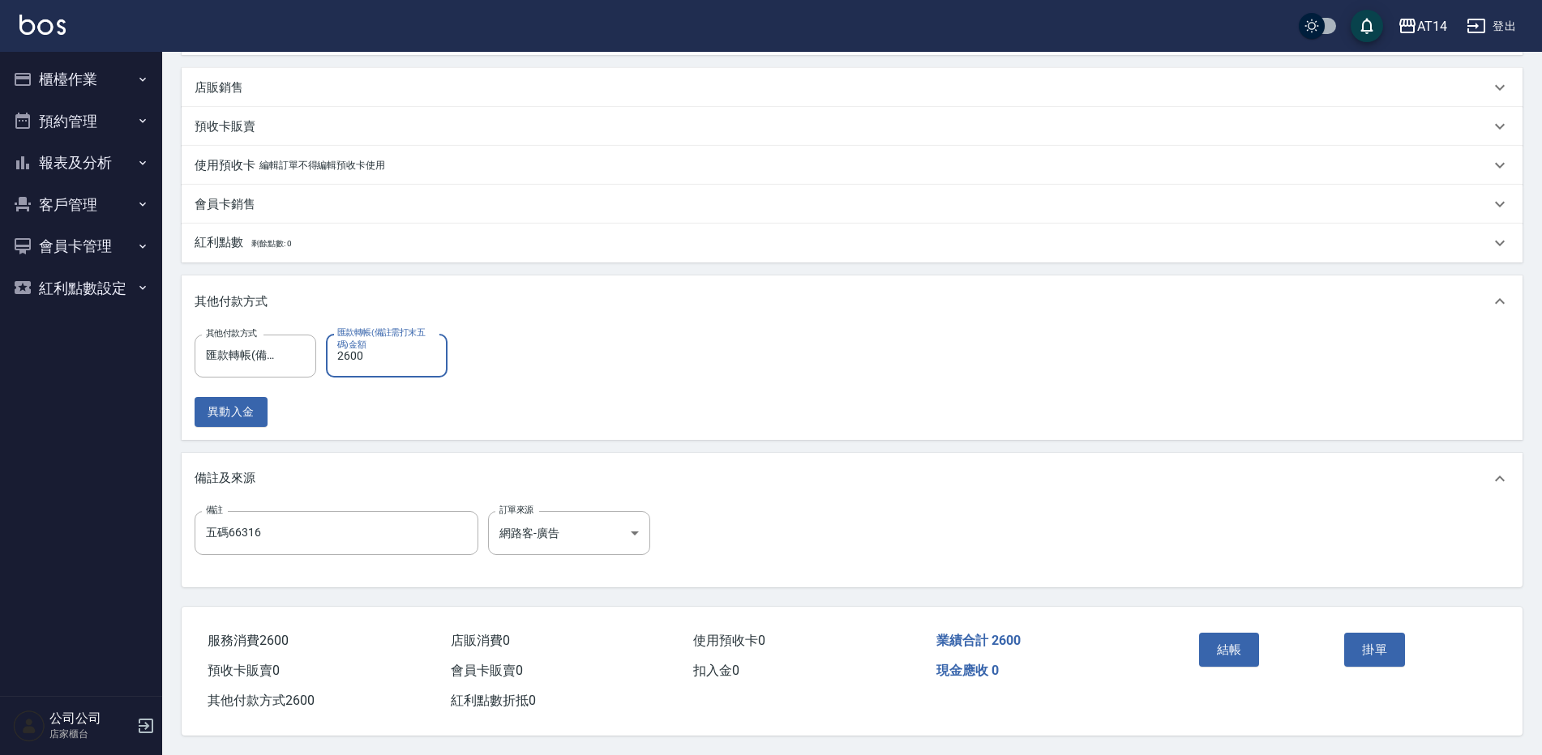
scroll to position [383, 0]
type input "2600"
click at [1226, 636] on button "結帳" at bounding box center [1229, 650] width 61 height 34
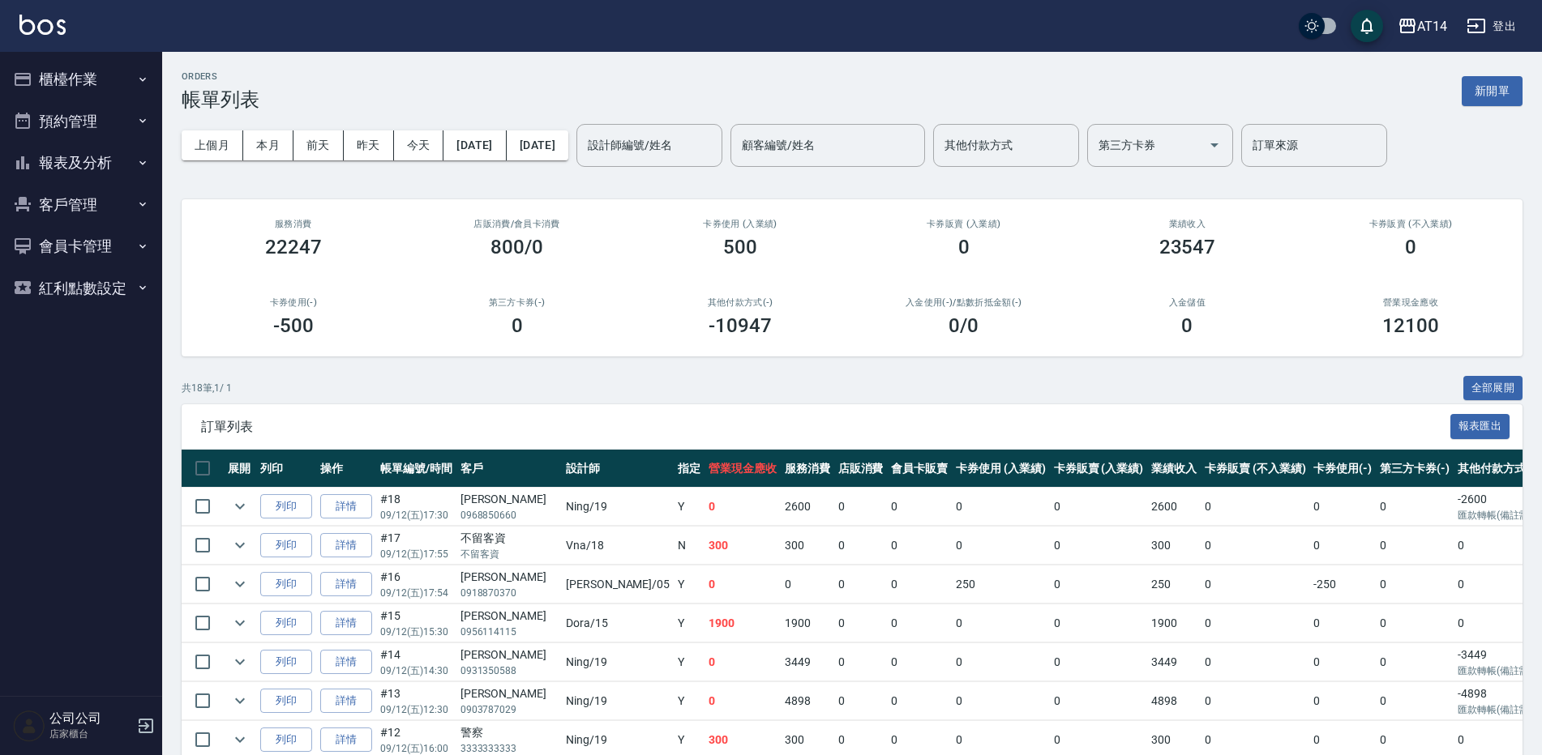
click at [92, 130] on button "預約管理" at bounding box center [80, 122] width 149 height 42
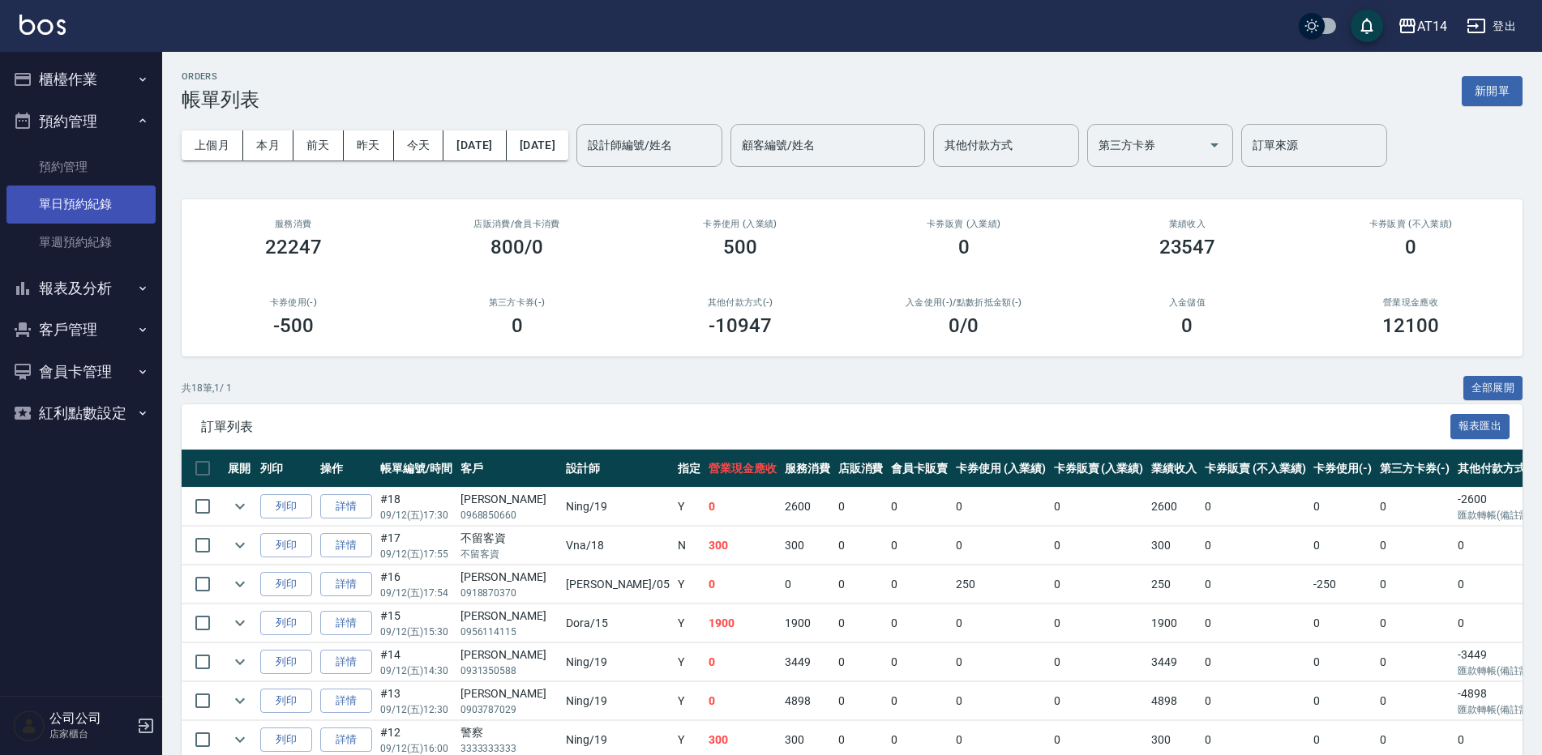
click at [75, 216] on link "單日預約紀錄" at bounding box center [80, 204] width 149 height 37
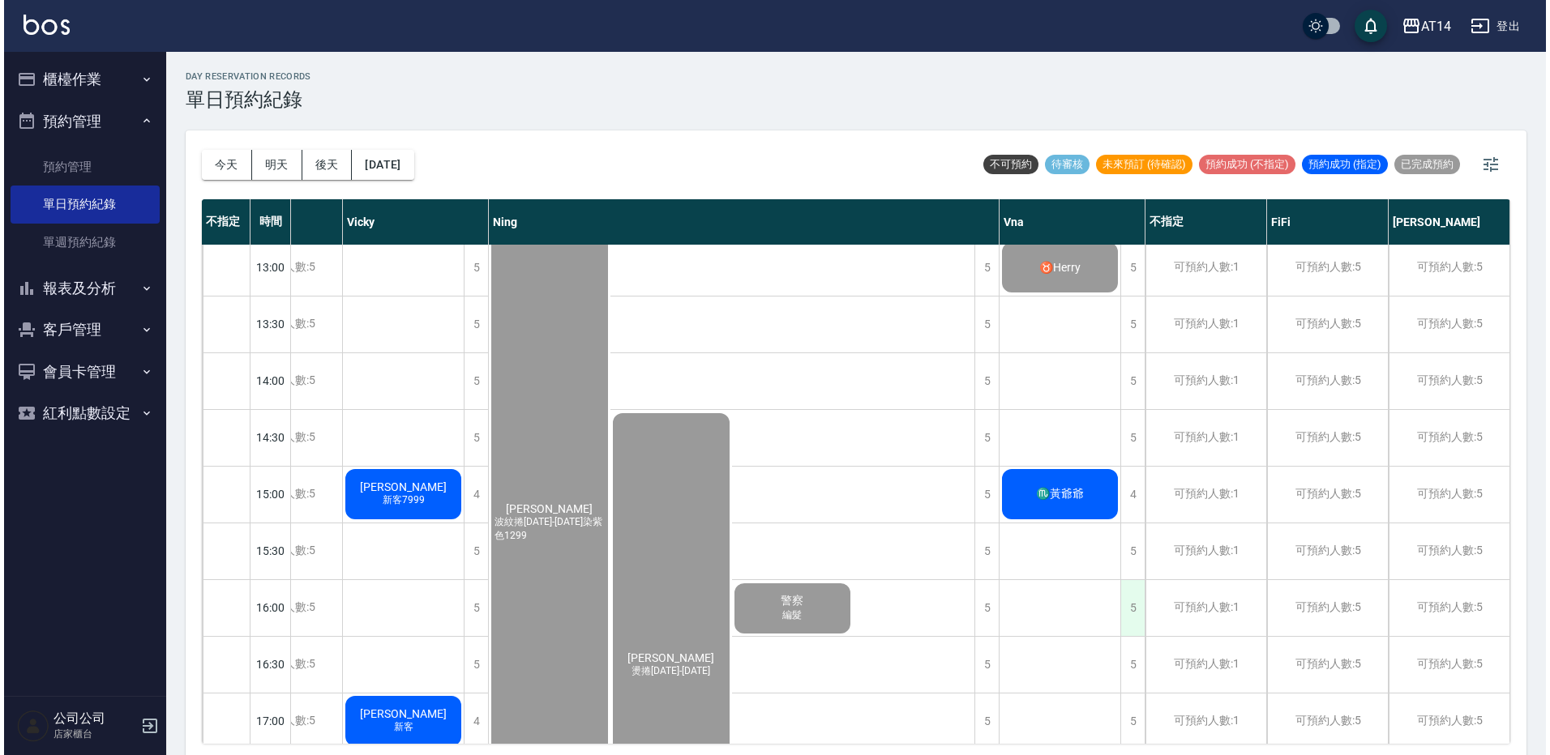
scroll to position [405, 467]
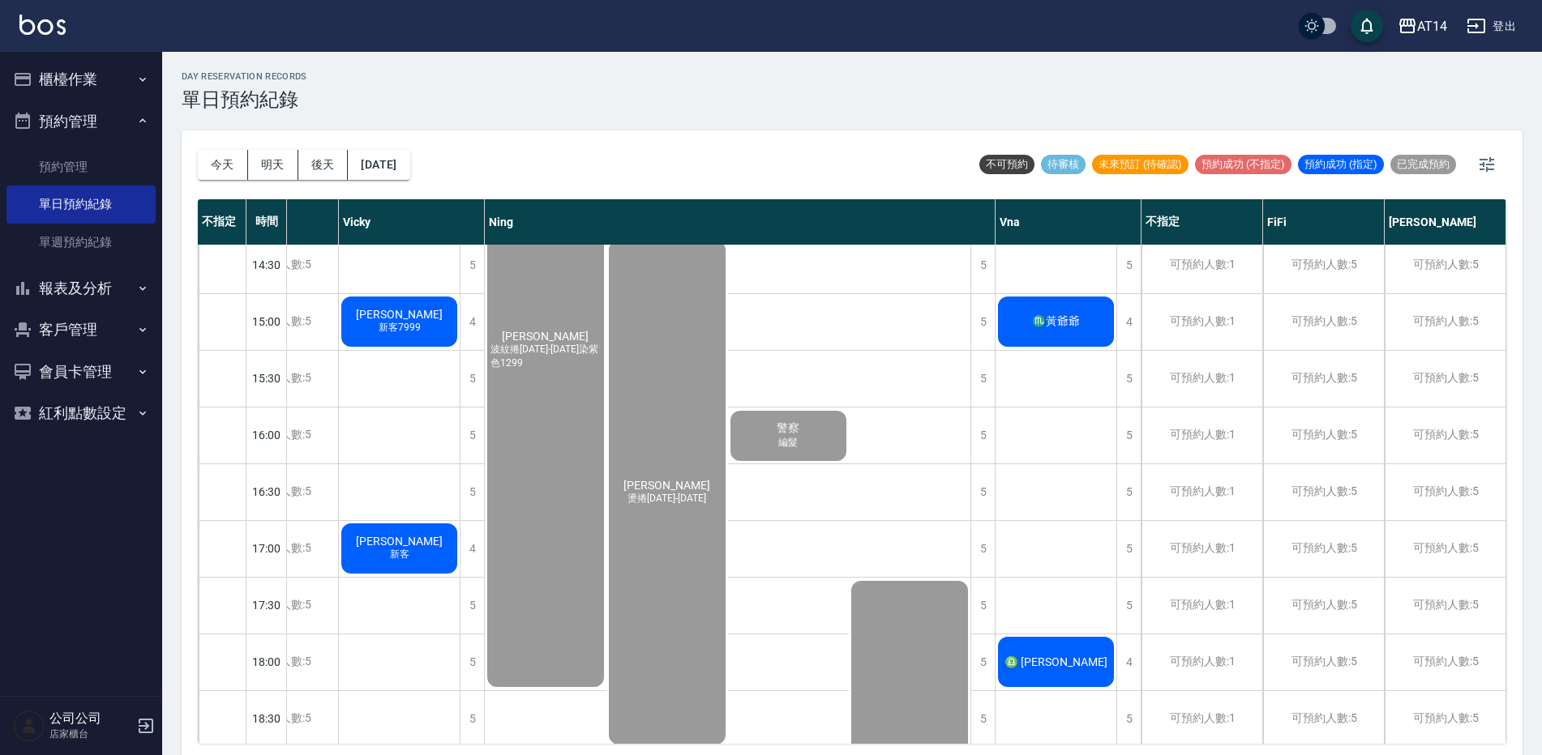
click at [1080, 650] on div "♎ [PERSON_NAME]" at bounding box center [1055, 662] width 121 height 55
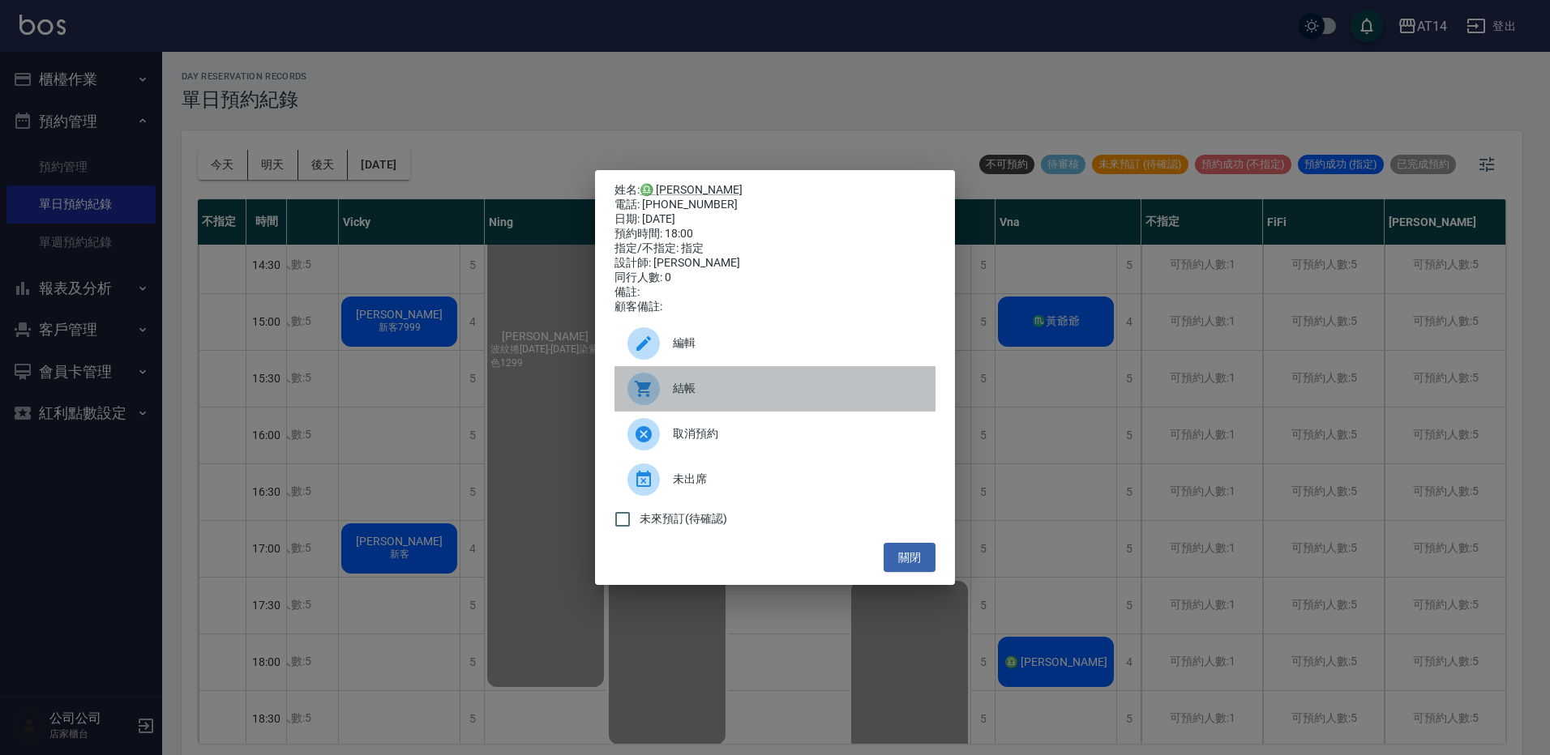
click at [709, 392] on span "結帳" at bounding box center [798, 388] width 250 height 17
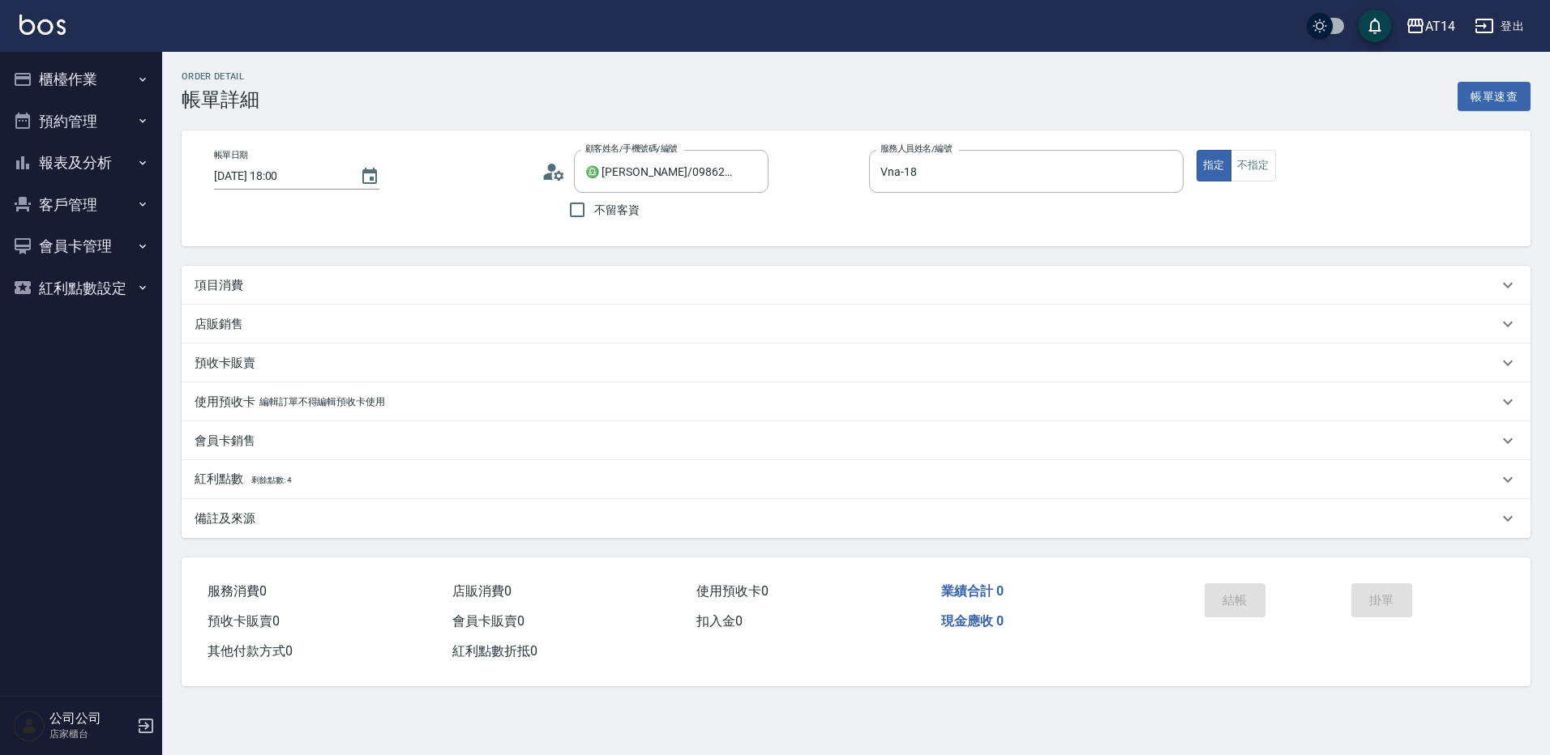
click at [387, 275] on div "項目消費" at bounding box center [856, 285] width 1349 height 39
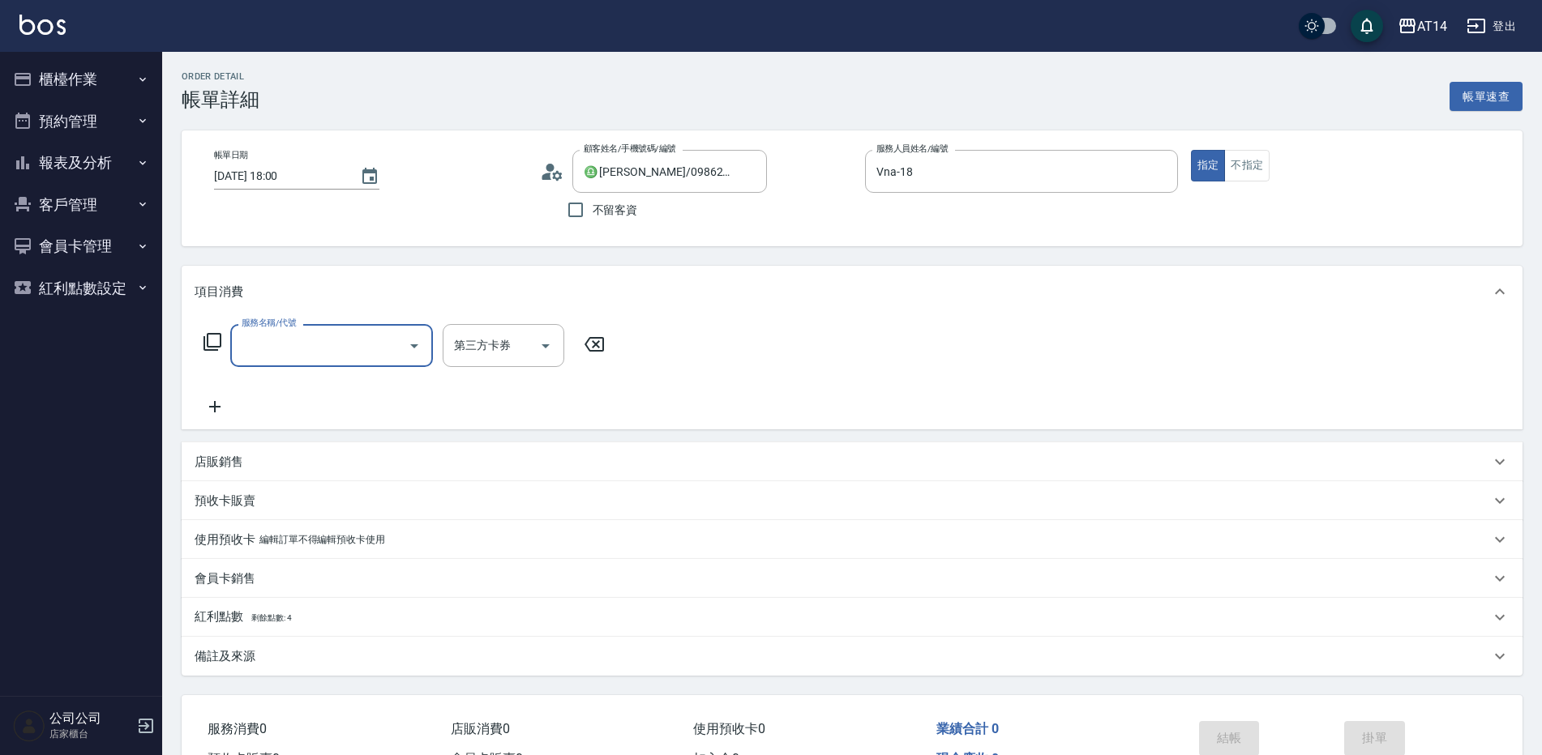
click at [315, 340] on input "服務名稱/代號" at bounding box center [320, 346] width 164 height 28
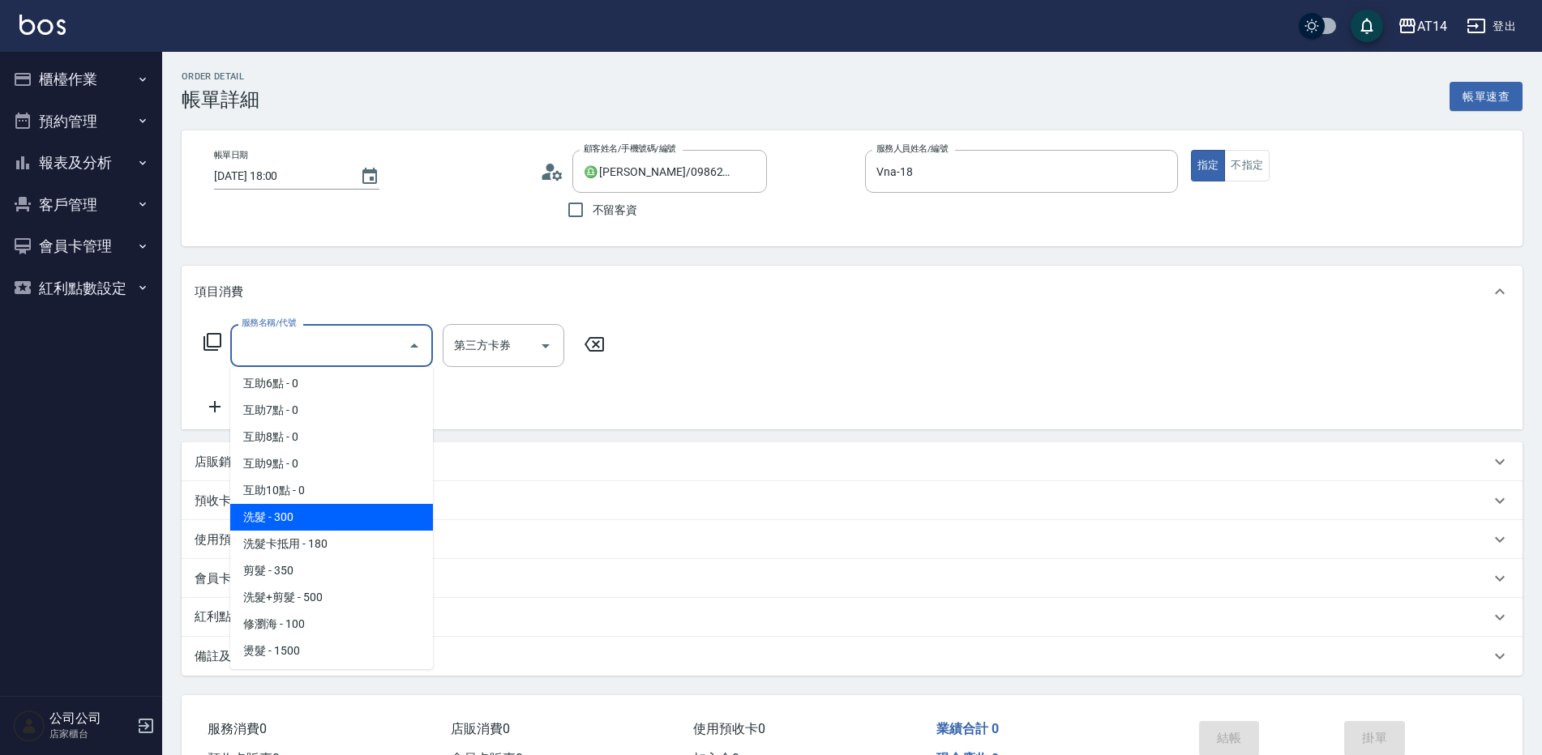
scroll to position [162, 0]
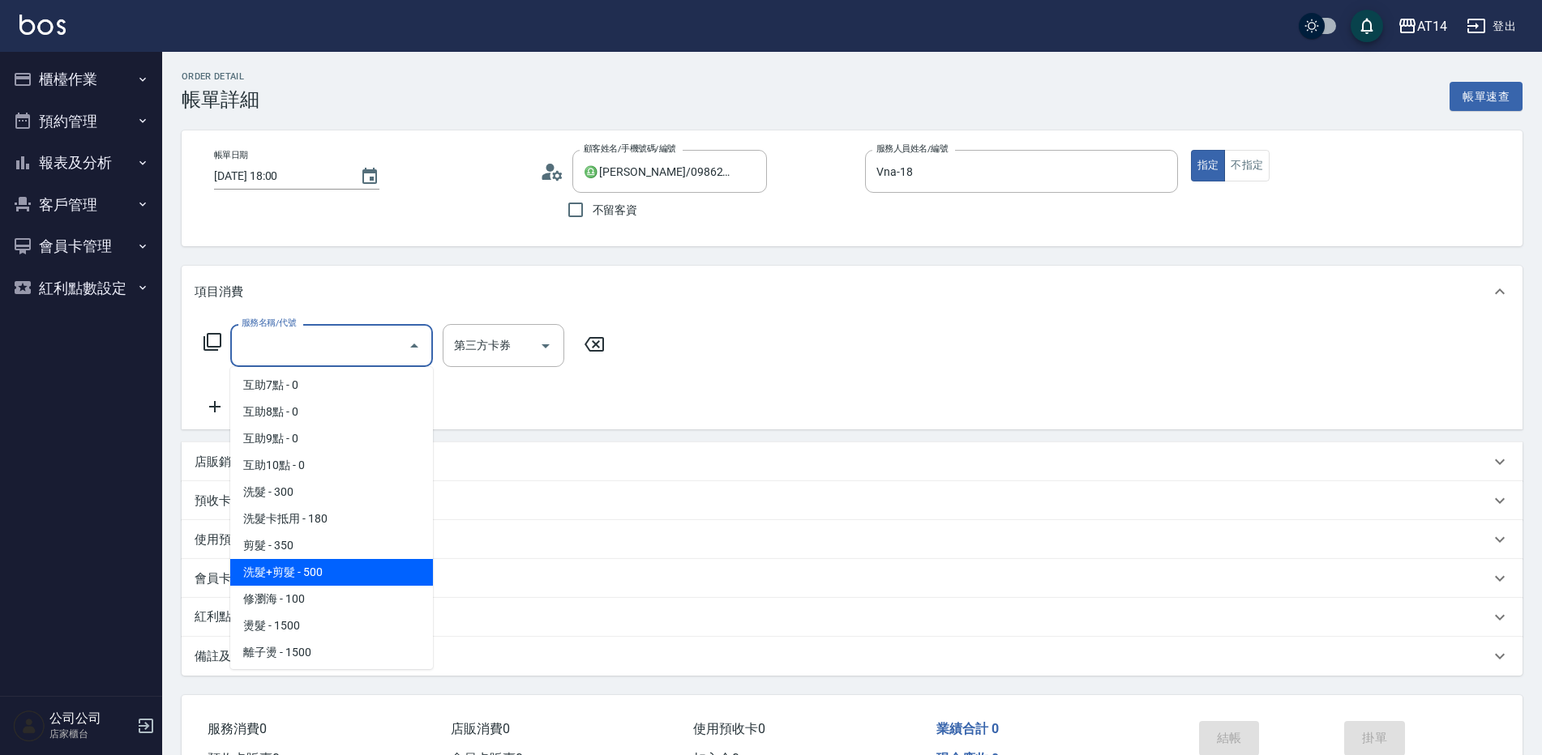
click at [335, 570] on span "洗髮+剪髮 - 500" at bounding box center [331, 572] width 203 height 27
type input "洗髮+剪髮(022)"
type input "1"
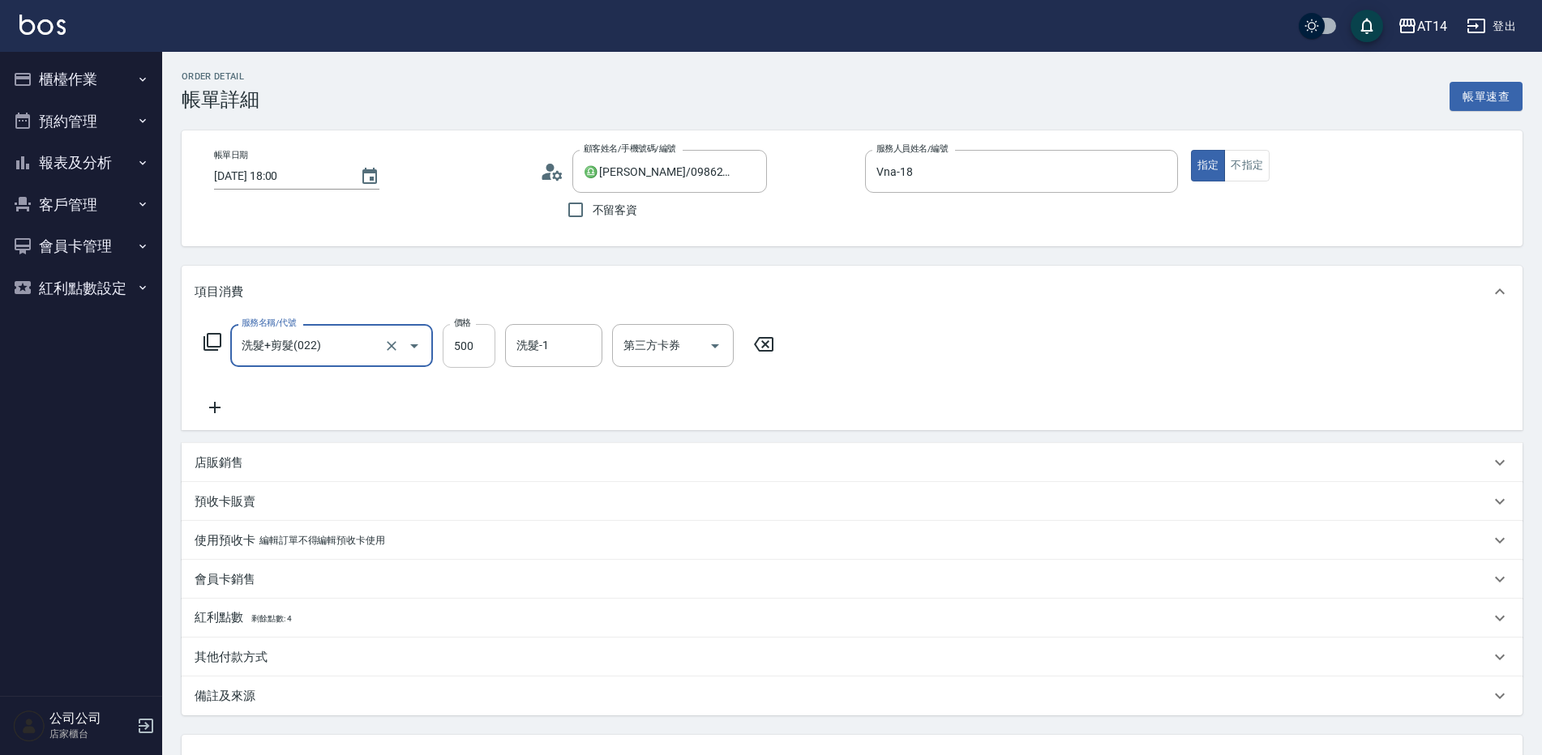
click at [474, 368] on input "500" at bounding box center [469, 346] width 53 height 44
type input "8"
type input "0"
type input "800"
type input "2"
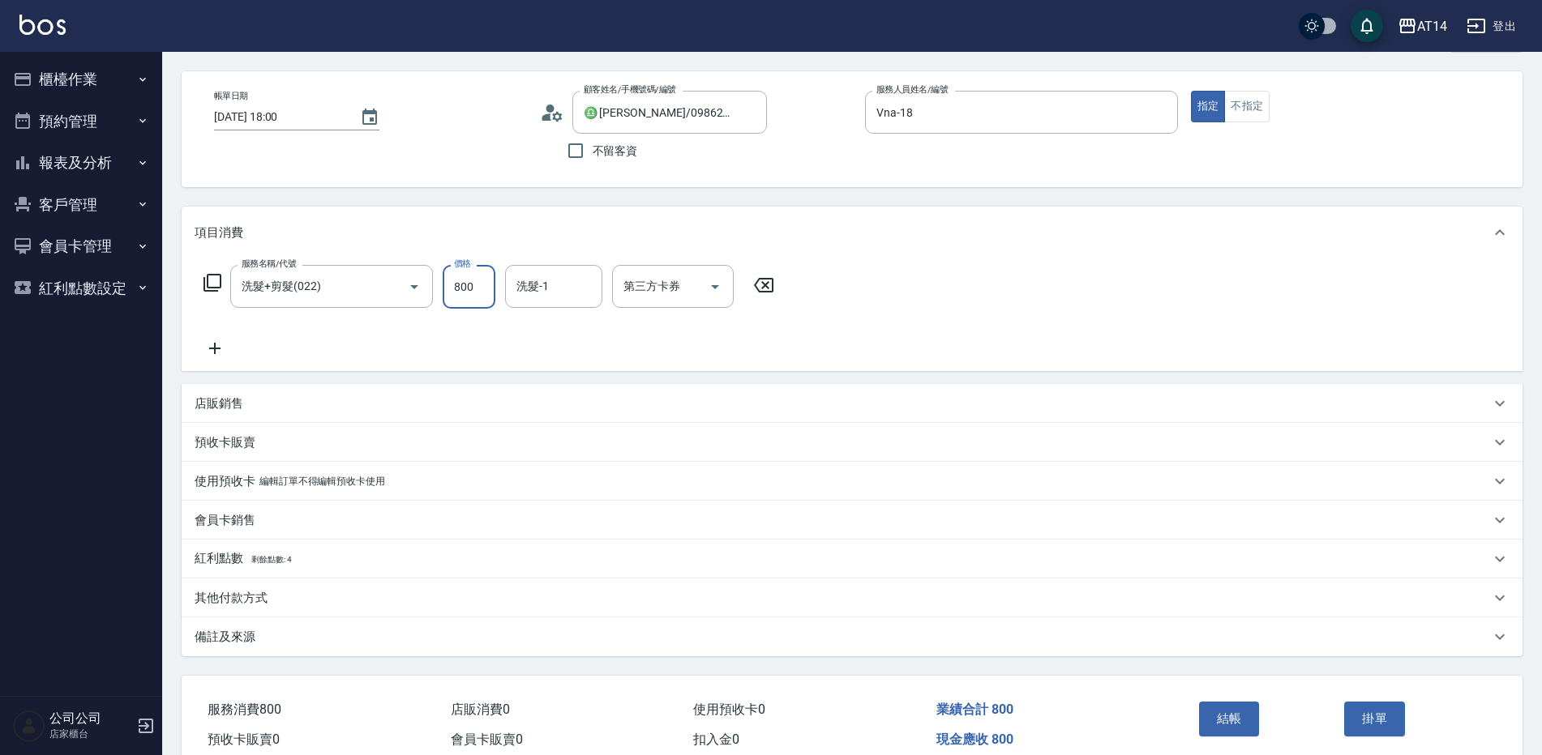
scroll to position [135, 0]
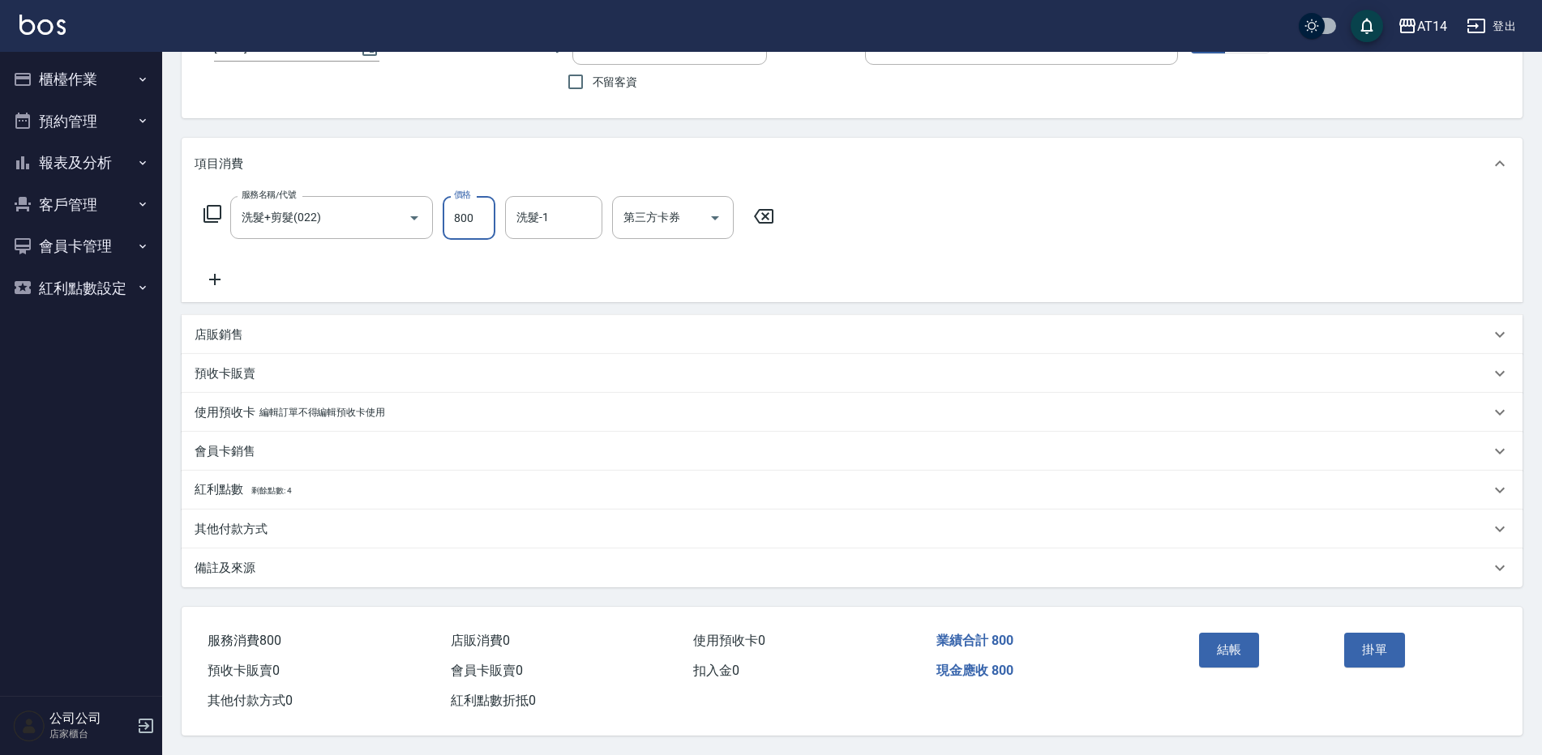
type input "800"
click at [296, 571] on div "備註及來源" at bounding box center [852, 568] width 1341 height 39
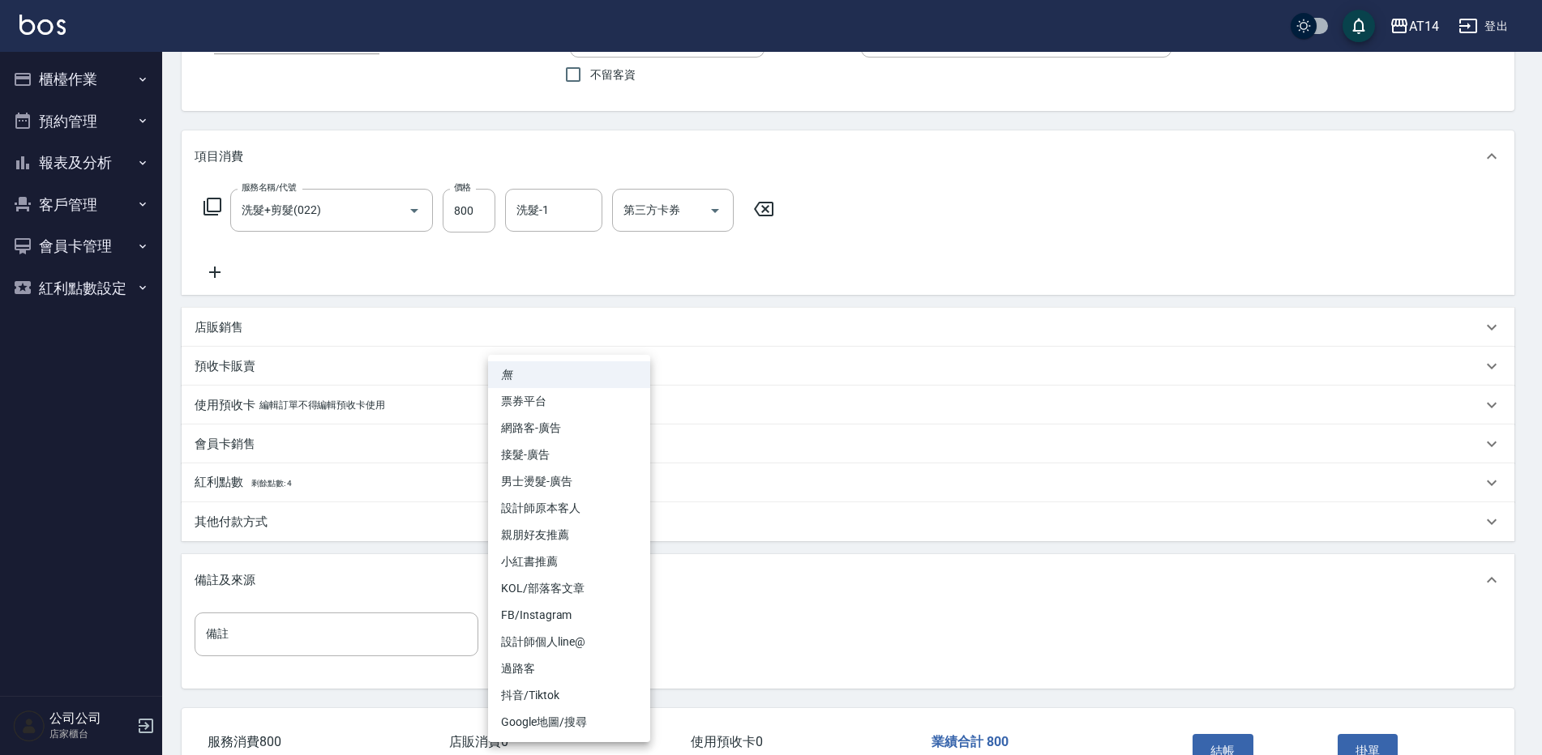
click at [547, 643] on body "AT14 登出 櫃檯作業 打帳單 帳單列表 掛單列表 現金收支登錄 材料自購登錄 每日結帳 排班表 掃碼打卡 預約管理 預約管理 單日預約紀錄 單週預約紀錄 …" at bounding box center [771, 361] width 1542 height 992
click at [594, 518] on li "設計師原本客人" at bounding box center [569, 508] width 162 height 27
type input "設計師原本客人"
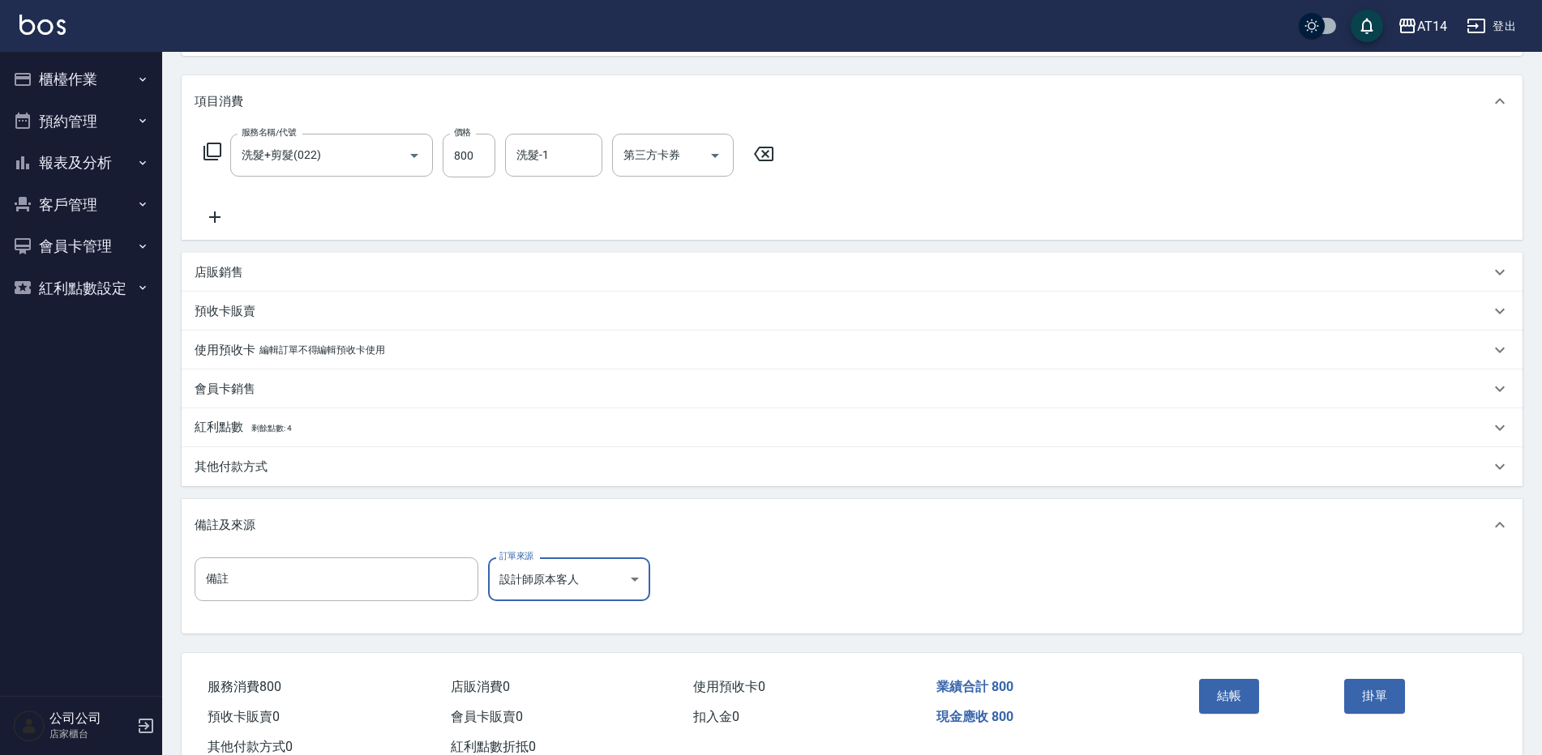
scroll to position [216, 0]
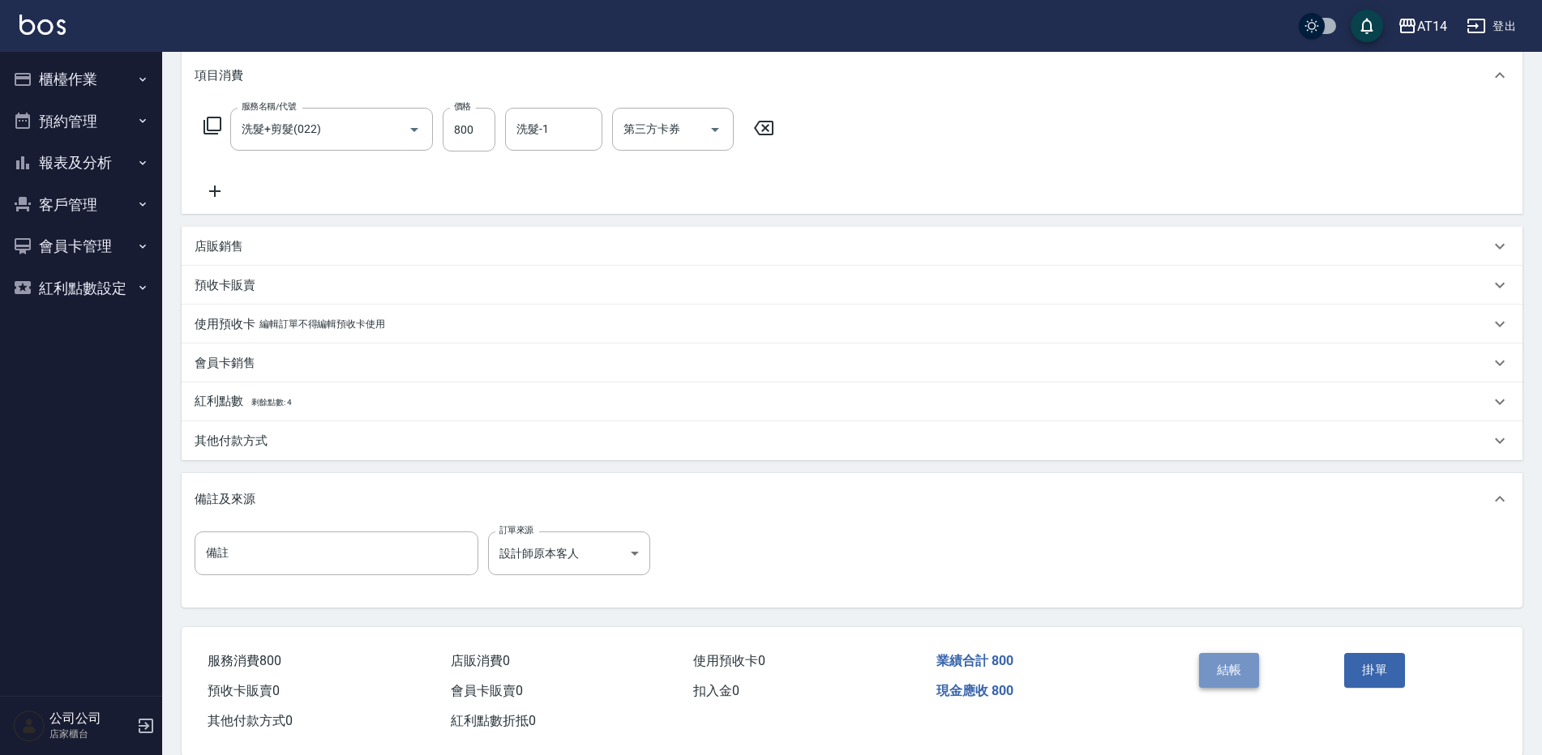
click at [1234, 676] on button "結帳" at bounding box center [1229, 670] width 61 height 34
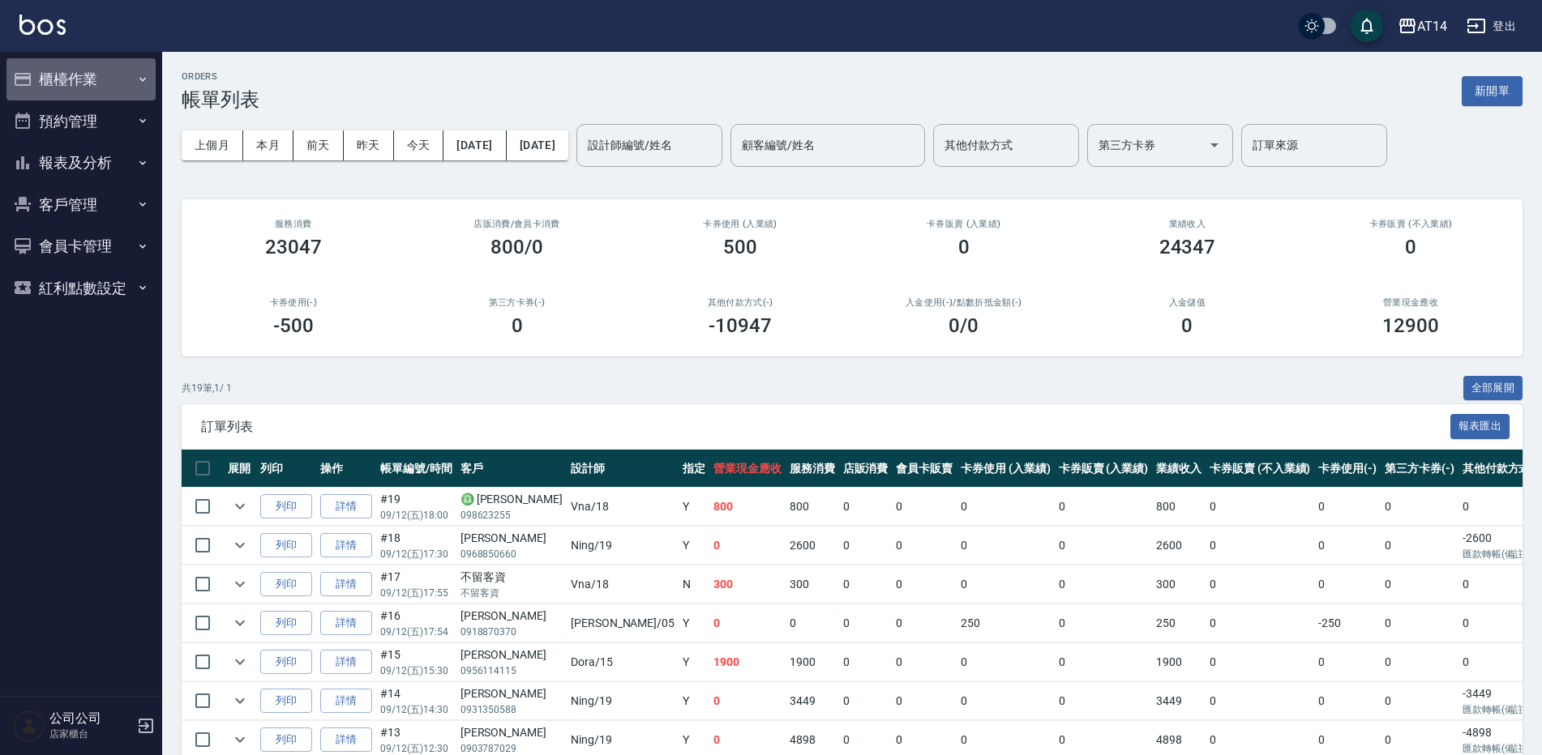
click at [84, 63] on button "櫃檯作業" at bounding box center [80, 79] width 149 height 42
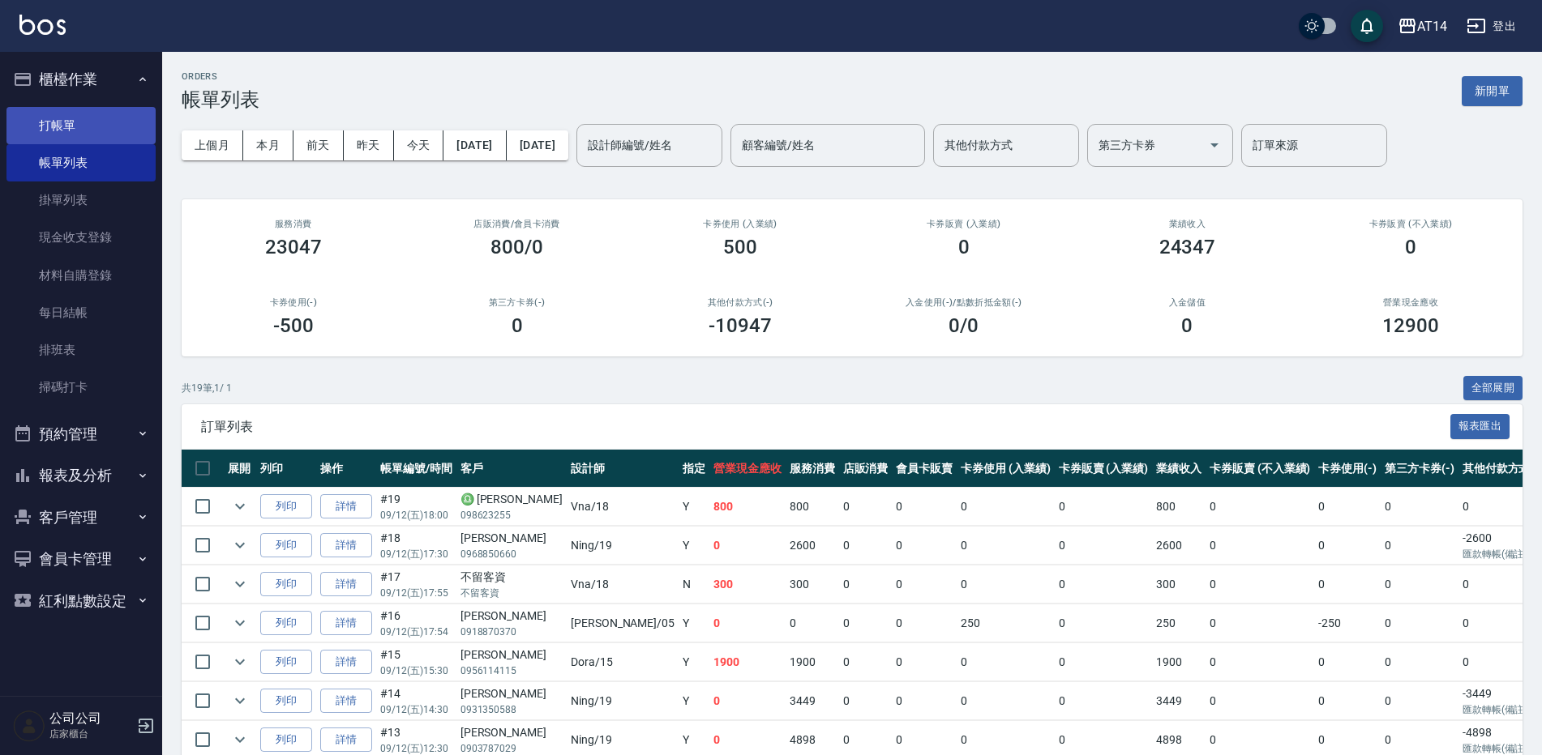
click at [84, 138] on link "打帳單" at bounding box center [80, 125] width 149 height 37
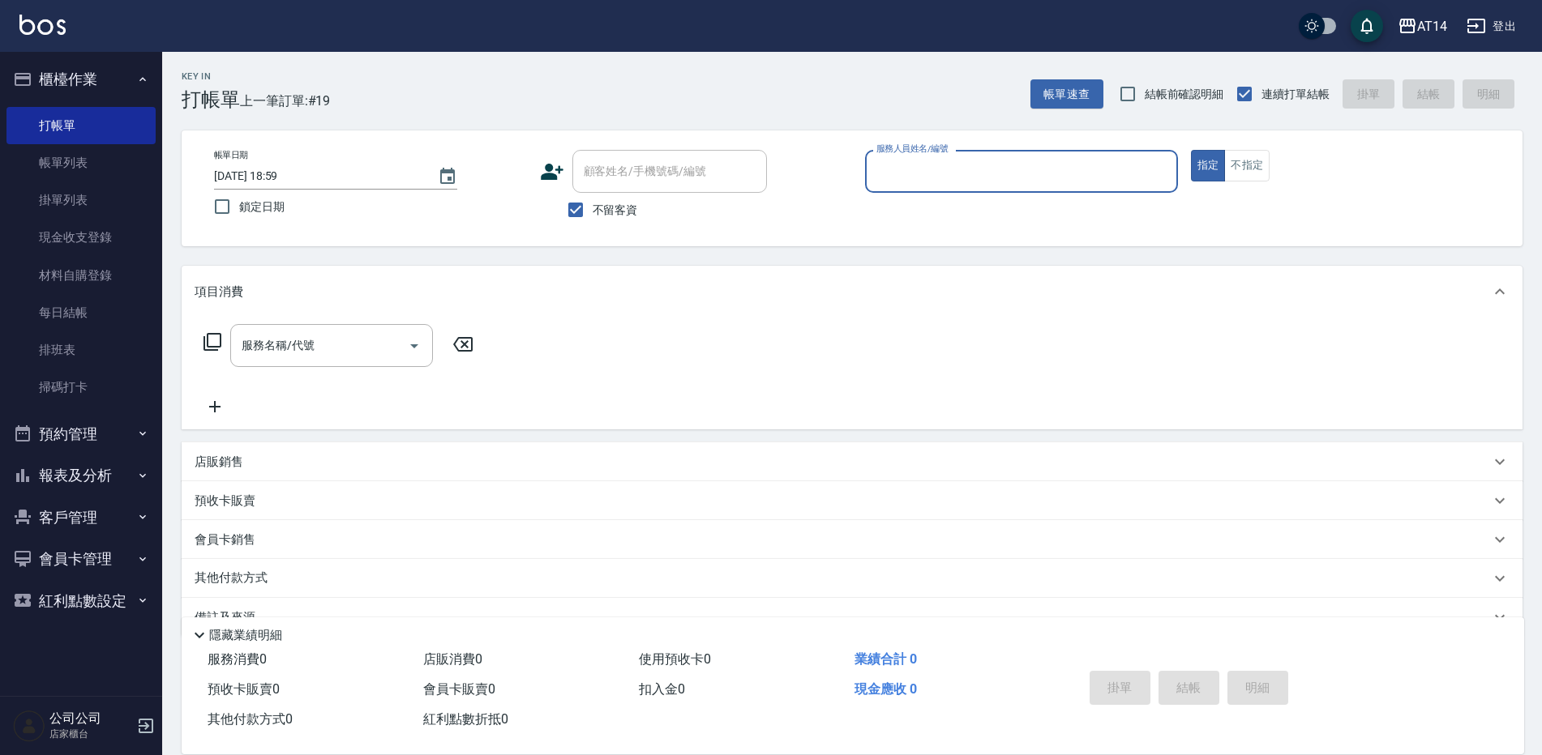
click at [130, 77] on button "櫃檯作業" at bounding box center [80, 79] width 149 height 42
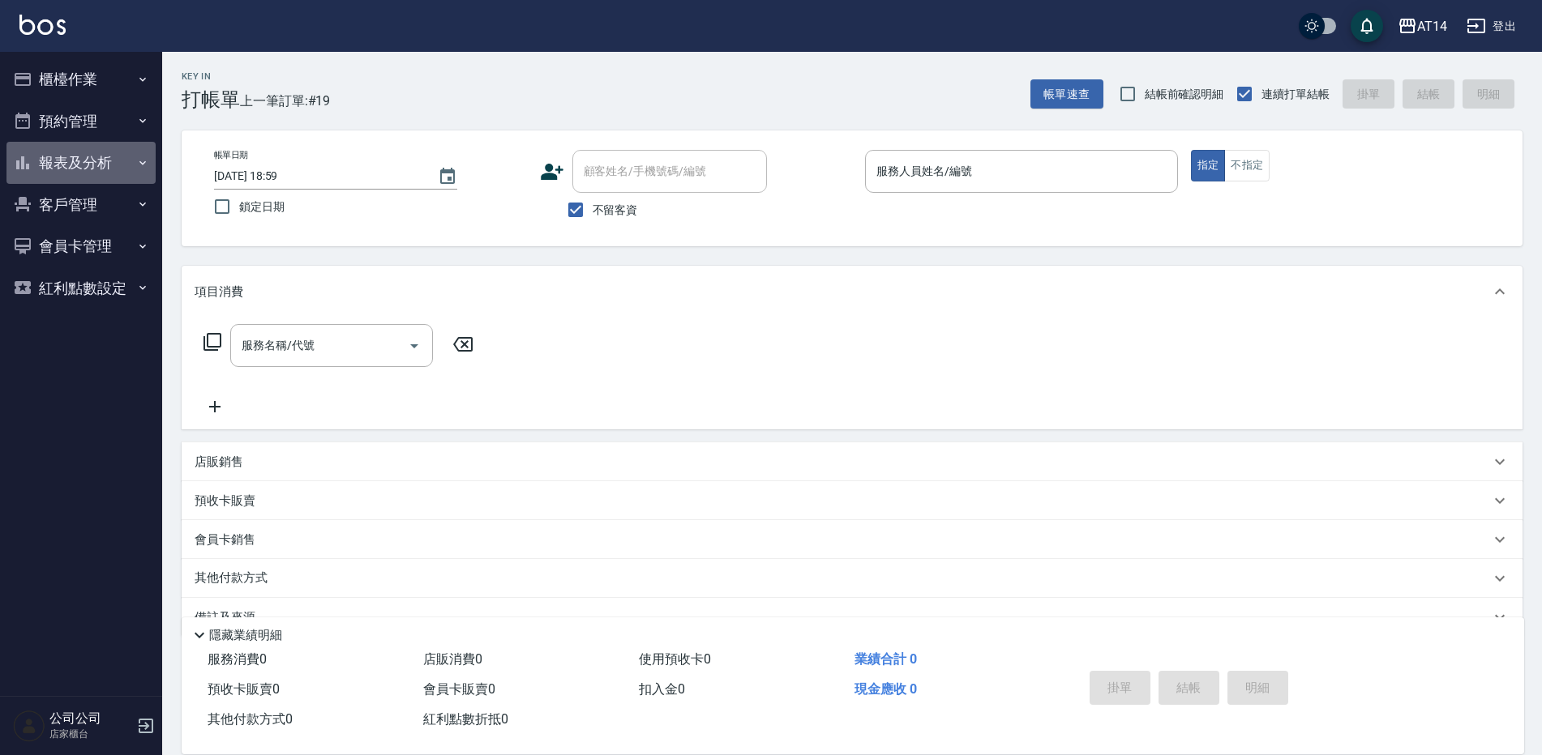
click at [97, 169] on button "報表及分析" at bounding box center [80, 163] width 149 height 42
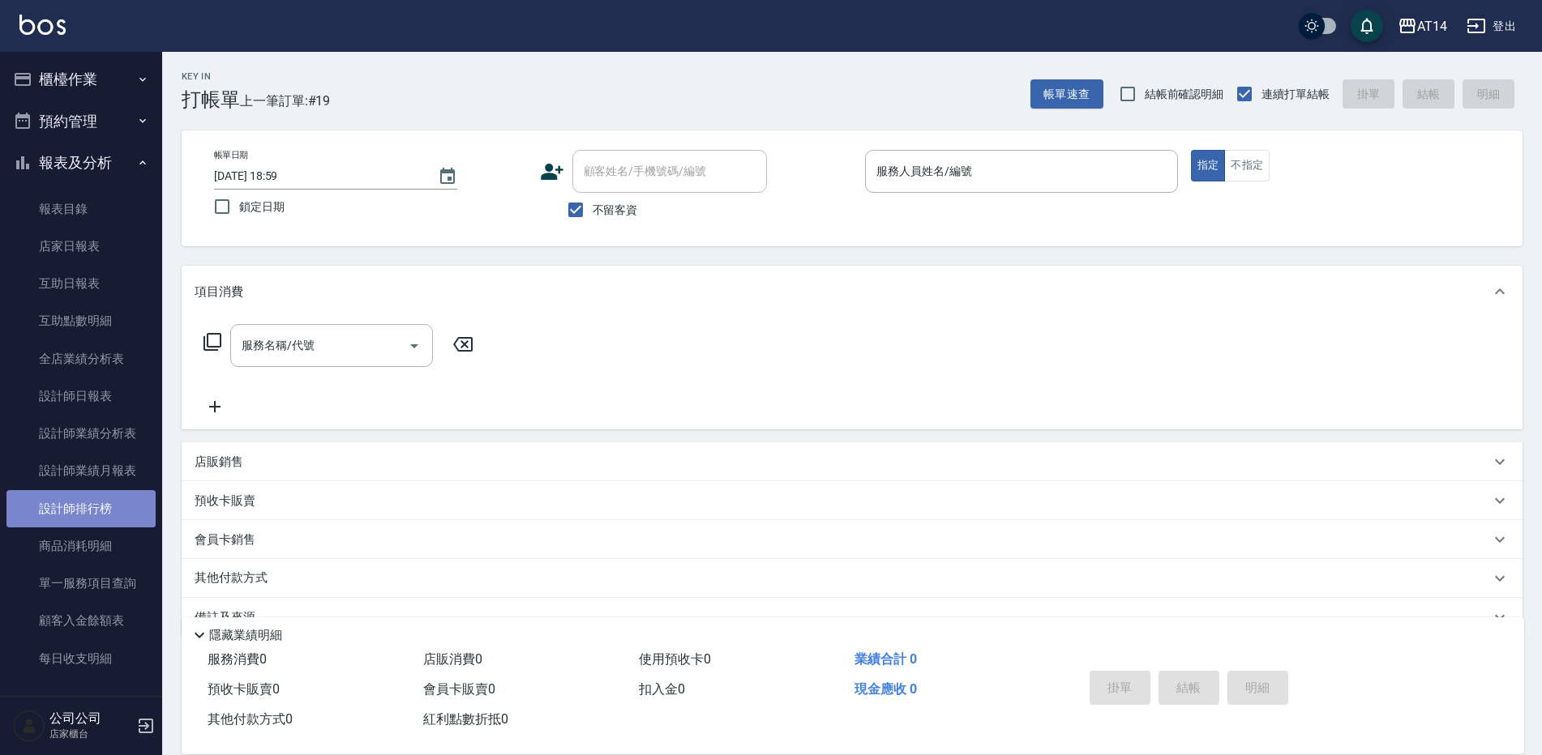
click at [135, 511] on link "設計師排行榜" at bounding box center [80, 508] width 149 height 37
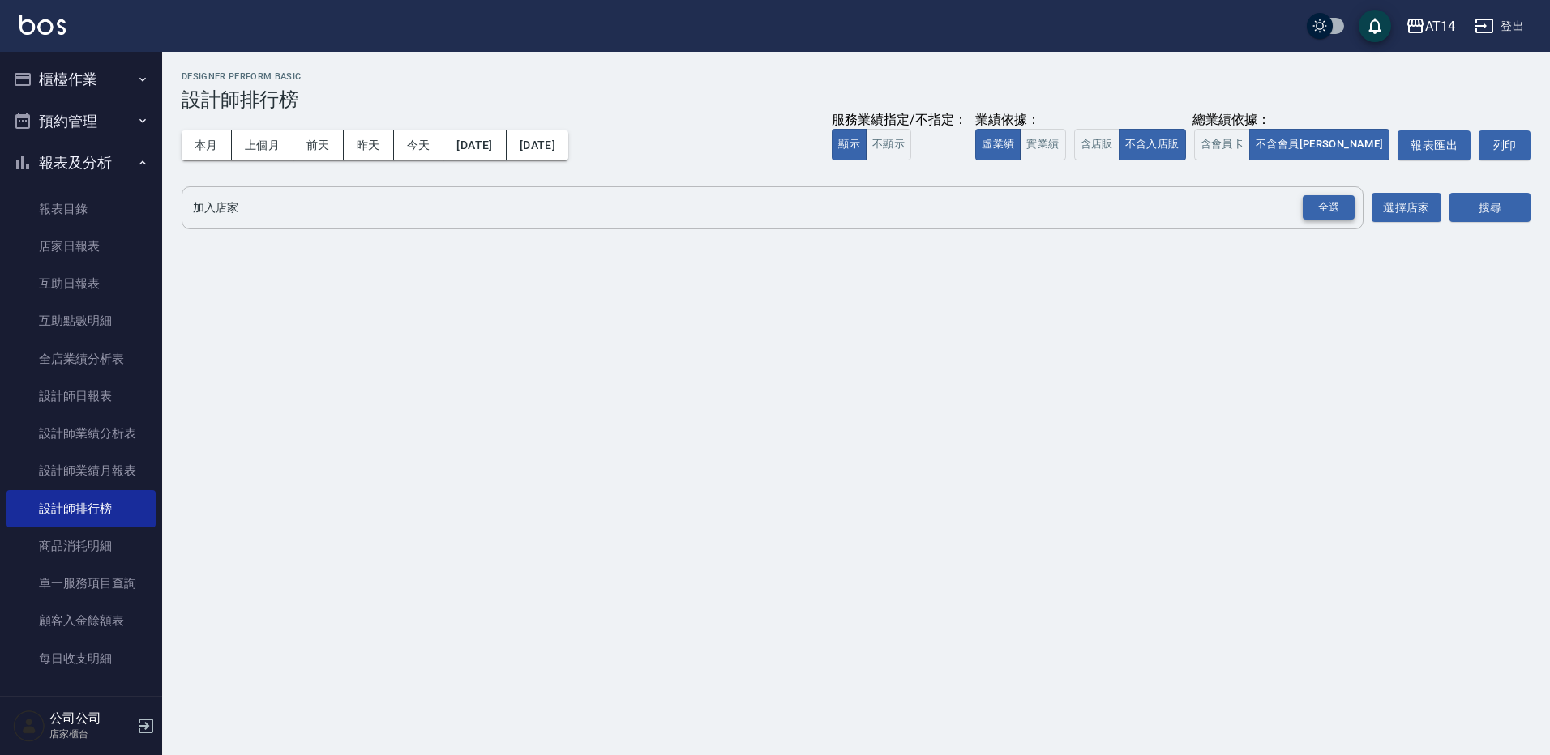
click at [1335, 207] on div "全選" at bounding box center [1329, 207] width 52 height 25
click at [1487, 202] on button "搜尋" at bounding box center [1489, 209] width 81 height 30
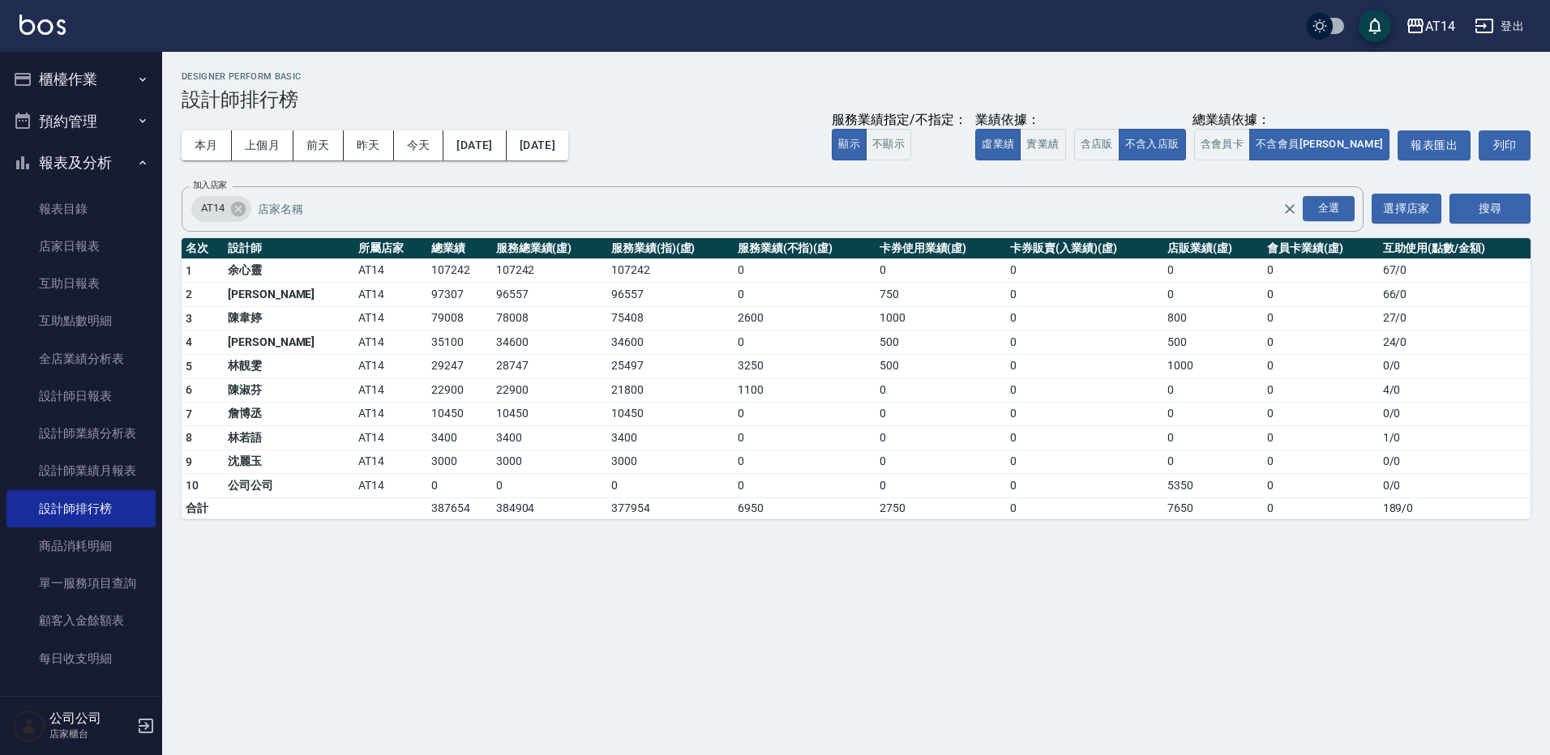
click at [89, 163] on button "報表及分析" at bounding box center [80, 163] width 149 height 42
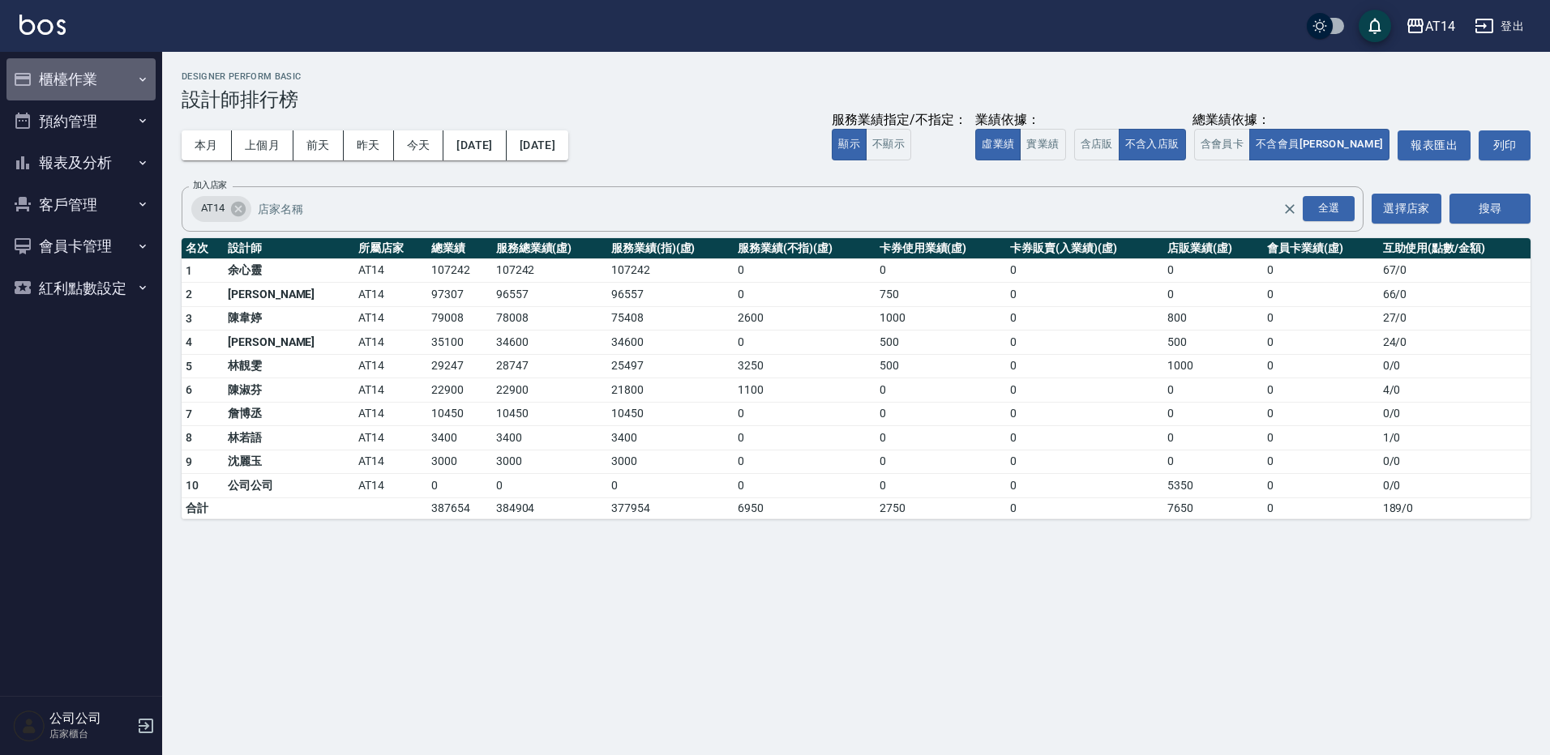
click at [100, 66] on button "櫃檯作業" at bounding box center [80, 79] width 149 height 42
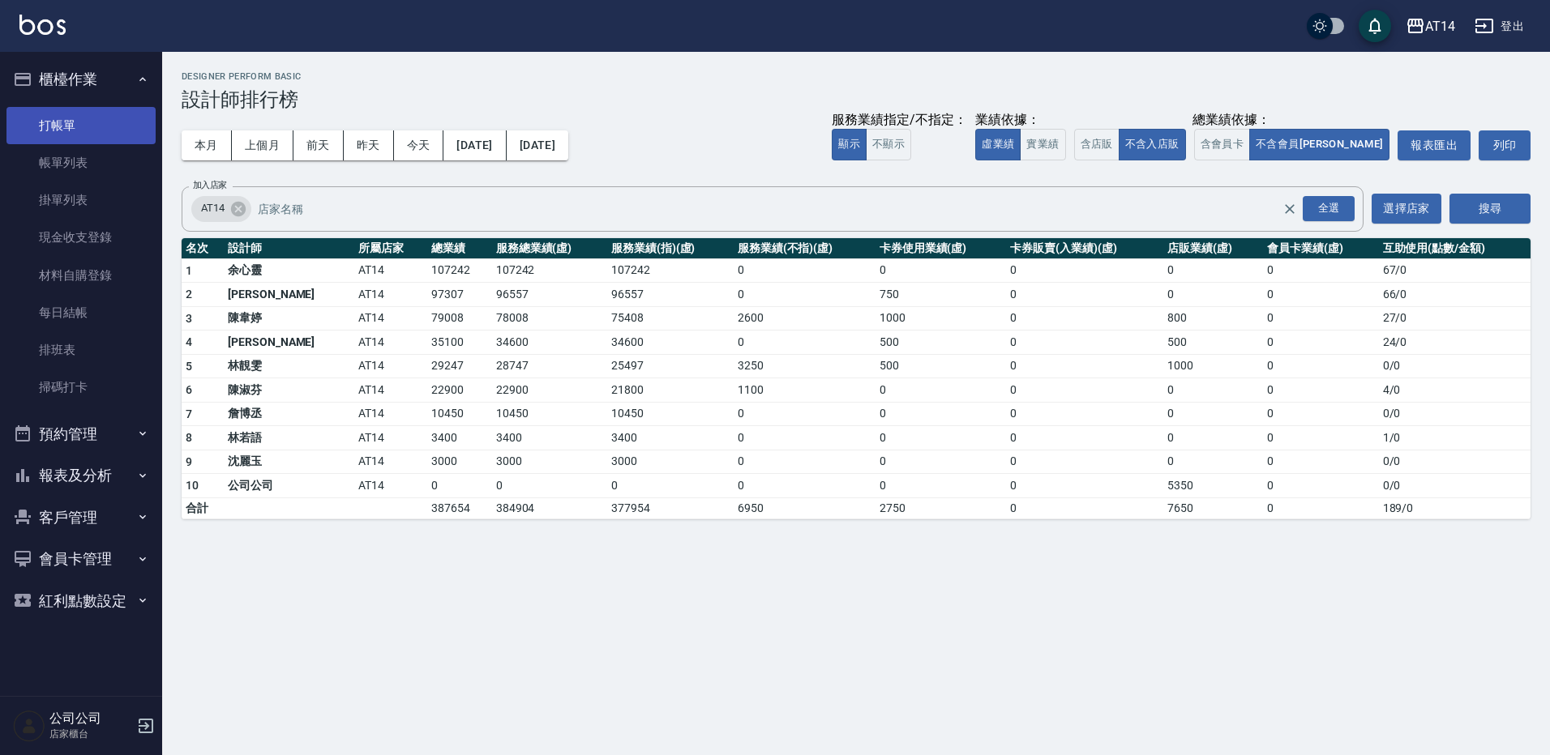
click at [92, 118] on link "打帳單" at bounding box center [80, 125] width 149 height 37
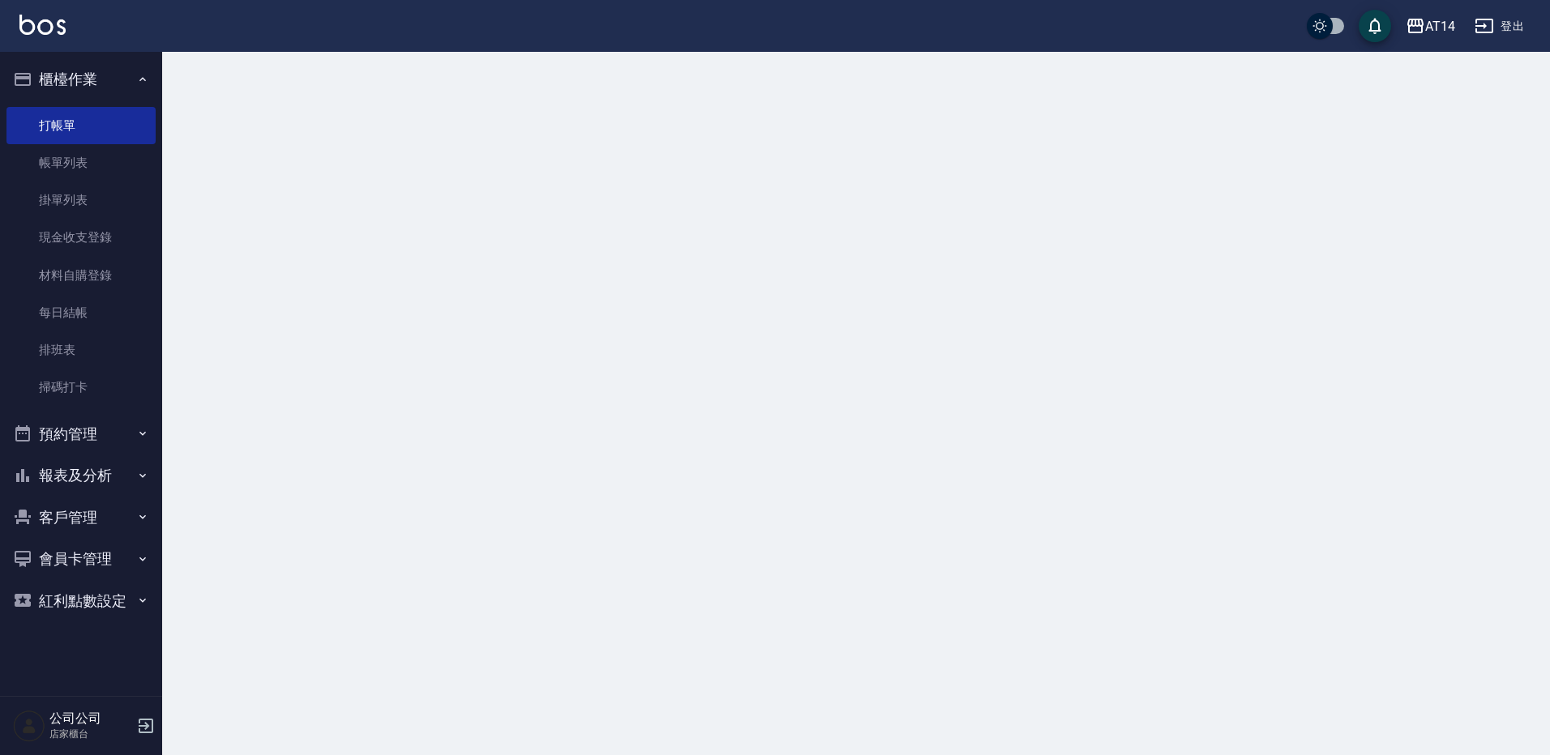
click at [110, 79] on button "櫃檯作業" at bounding box center [80, 79] width 149 height 42
